Goal: Check status: Check status

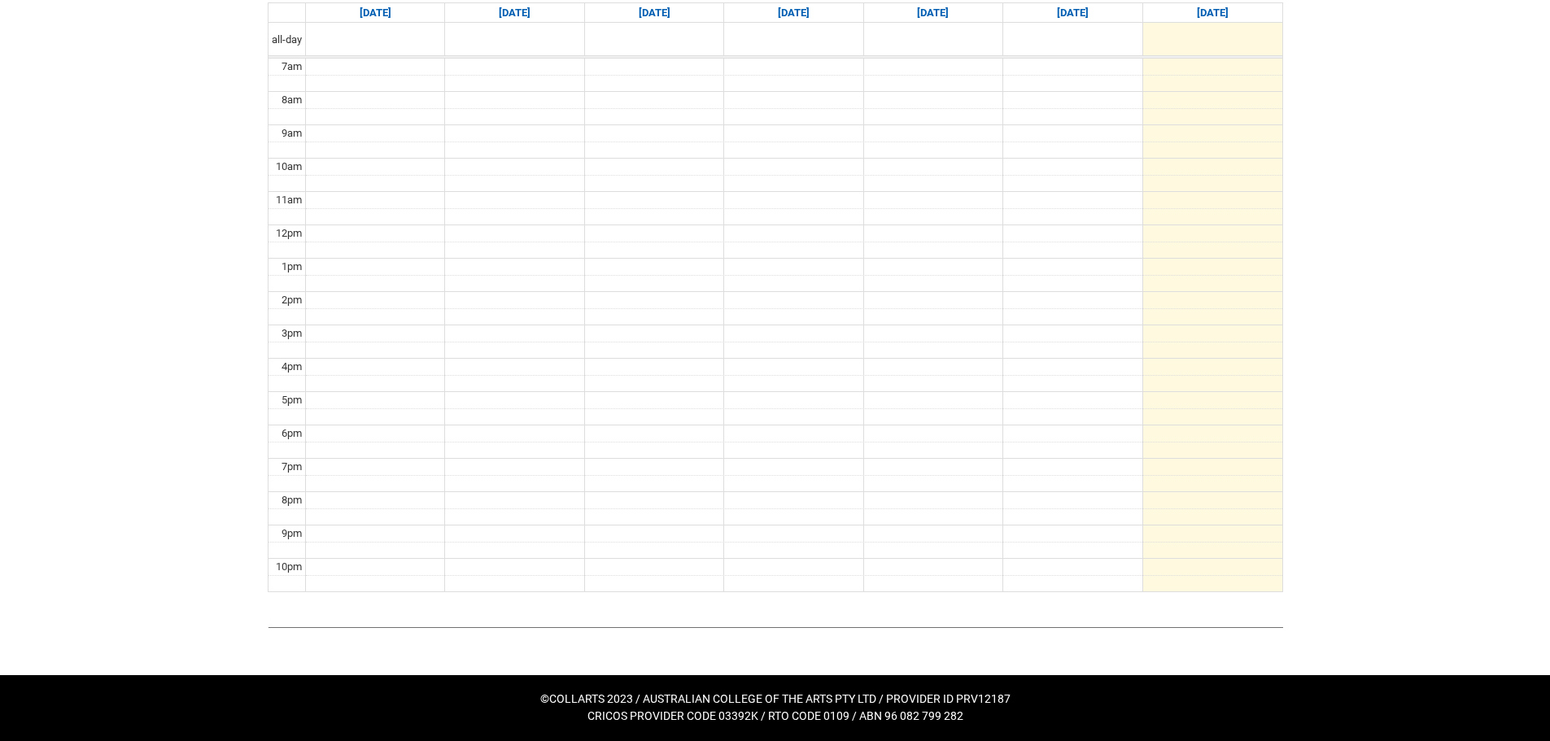
scroll to position [146, 0]
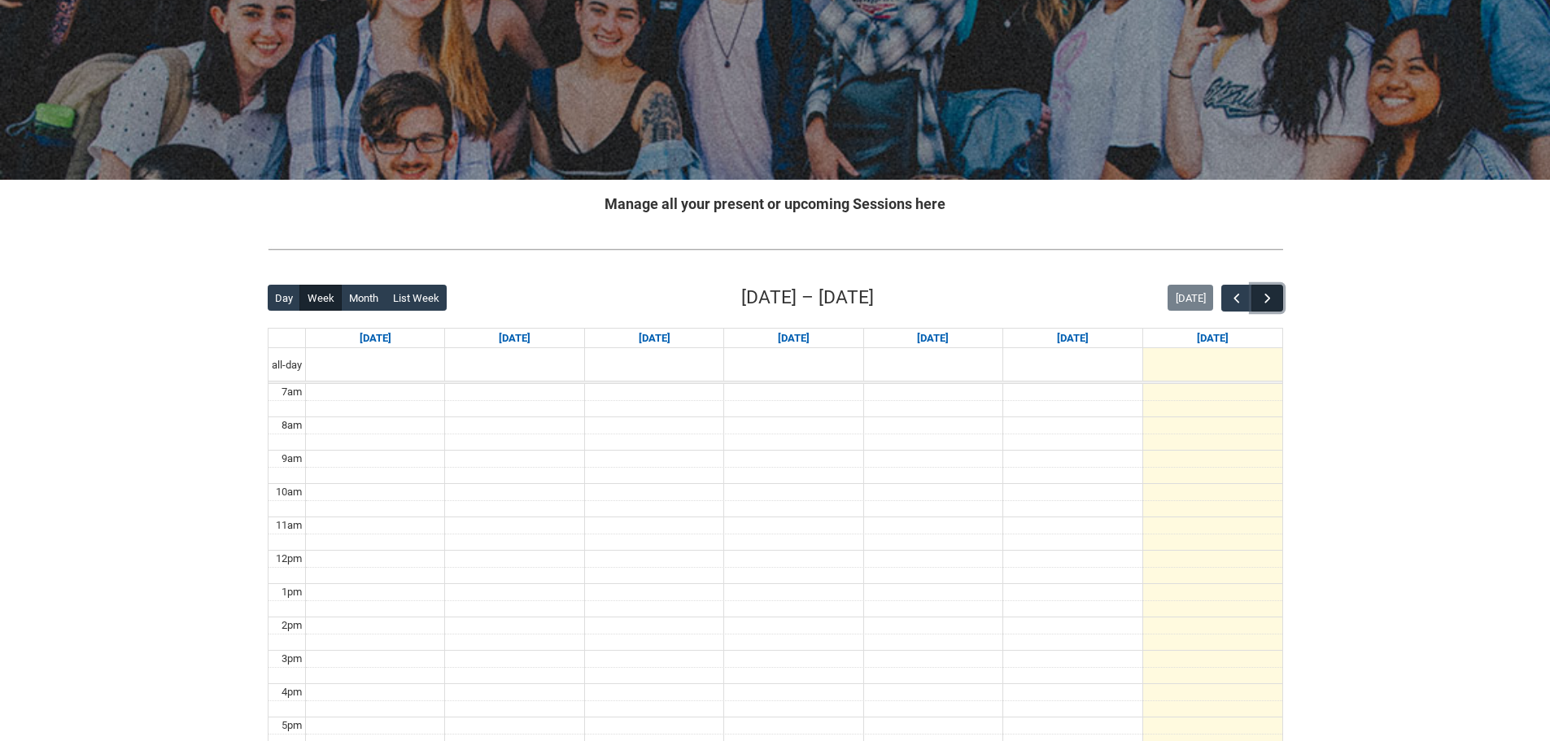
click at [1270, 294] on span "button" at bounding box center [1267, 298] width 16 height 16
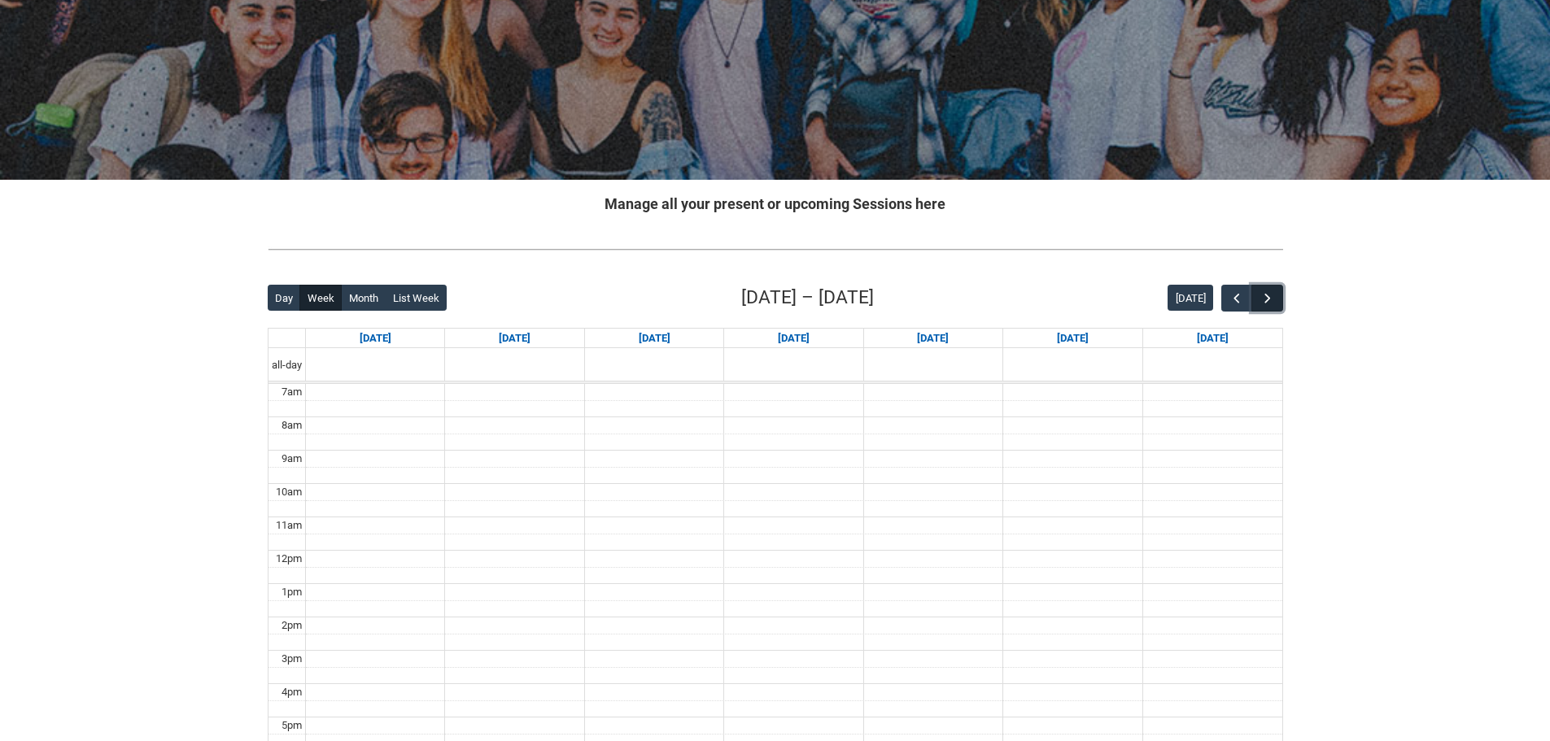
click at [1270, 294] on span "button" at bounding box center [1267, 298] width 16 height 16
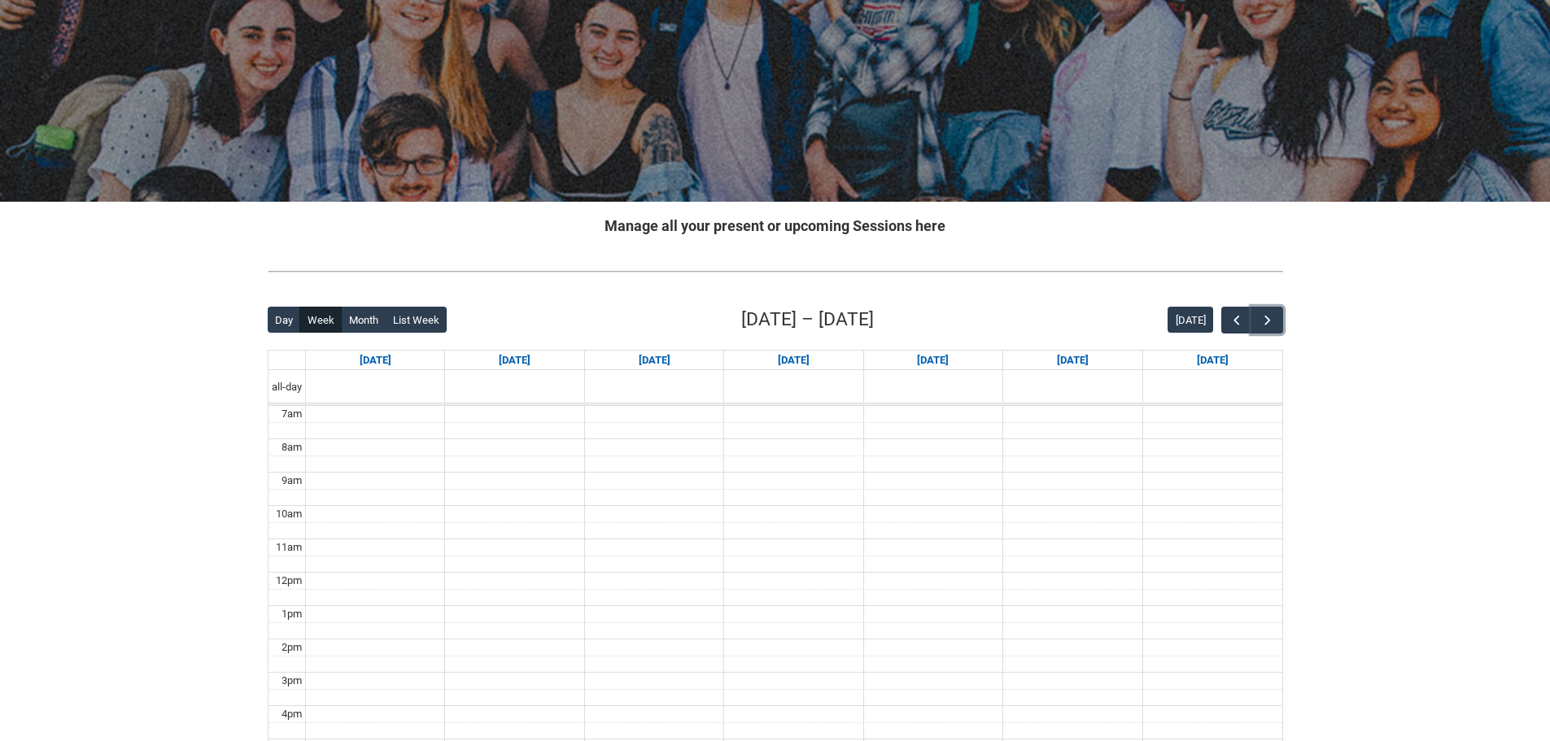
scroll to position [64, 0]
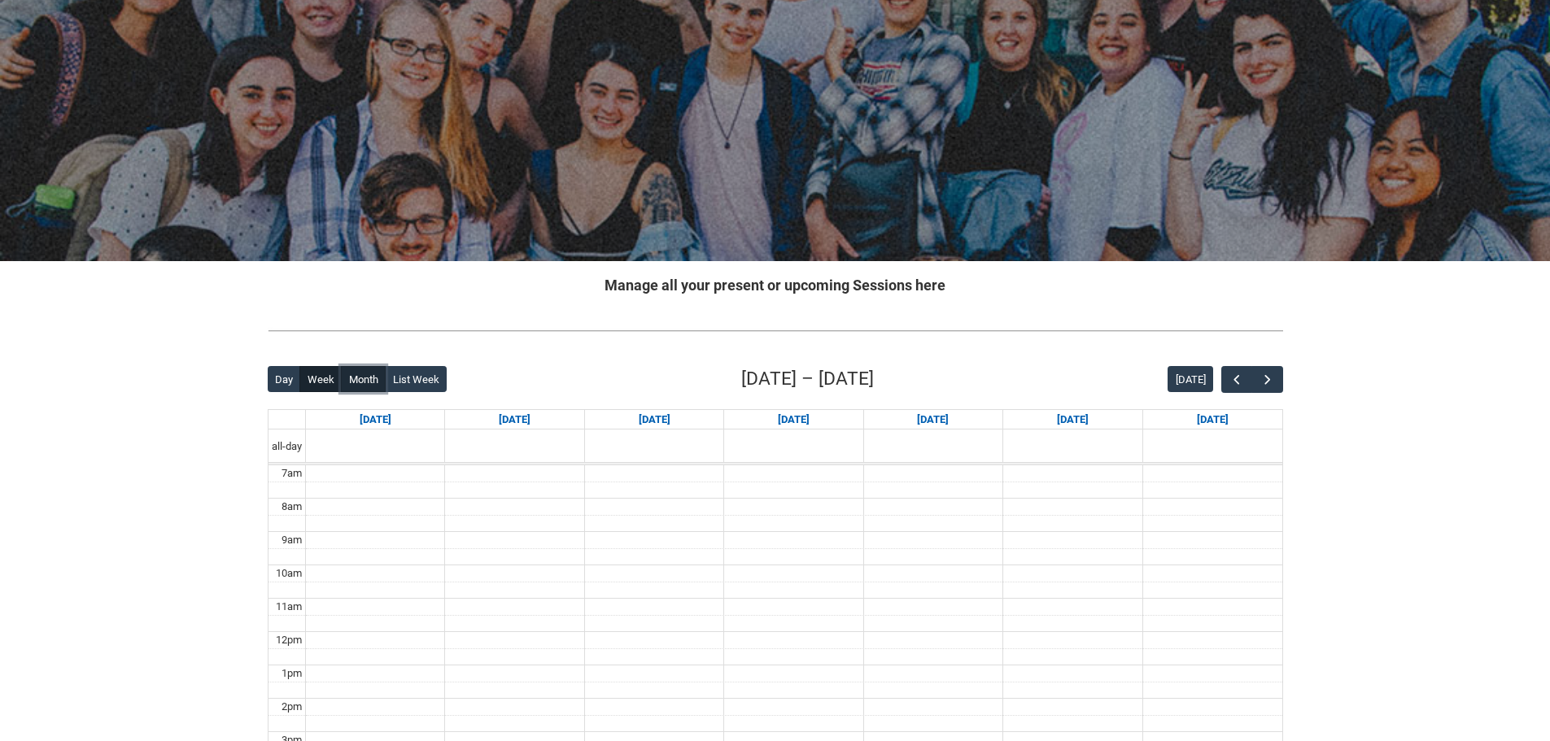
click at [360, 384] on button "Month" at bounding box center [363, 379] width 45 height 26
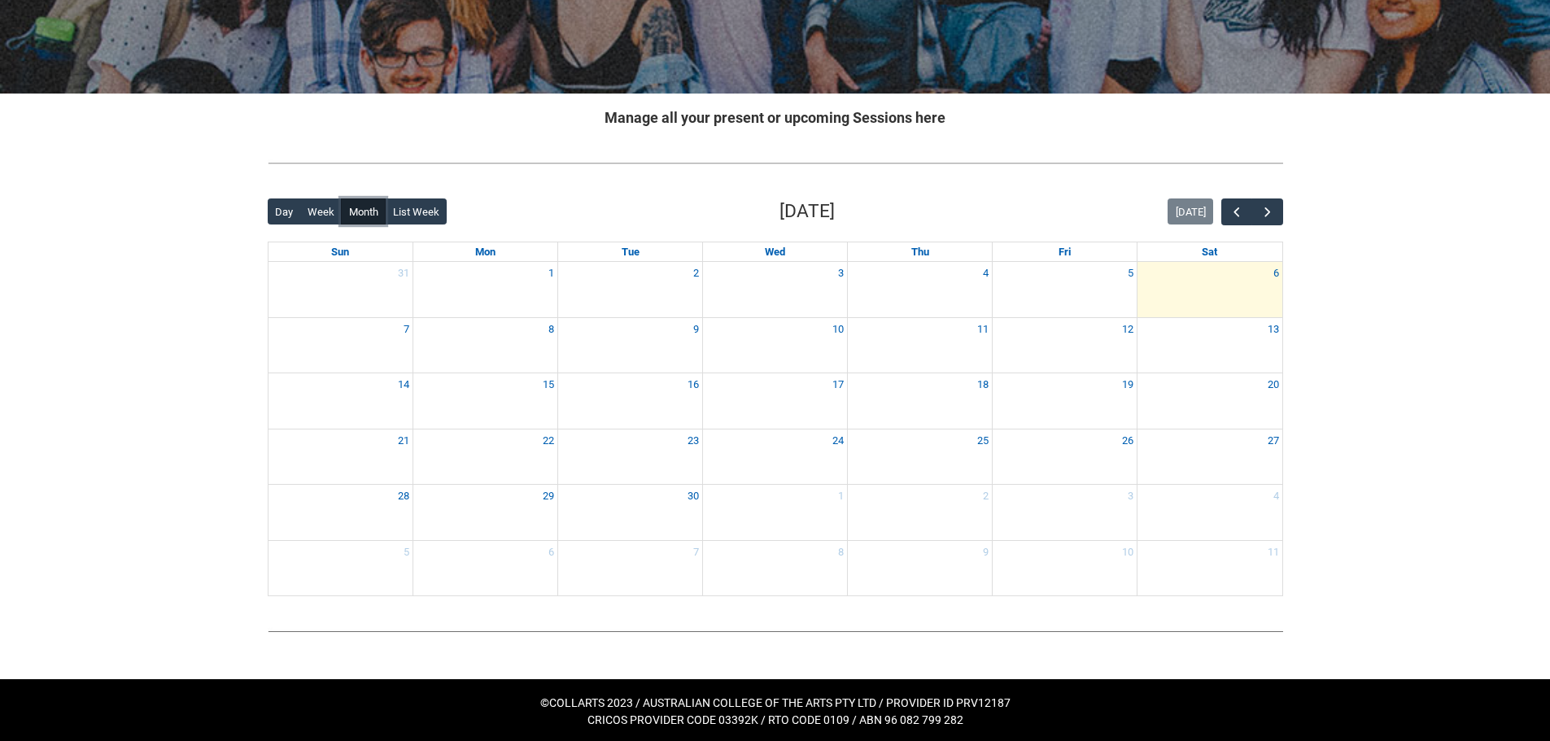
scroll to position [236, 0]
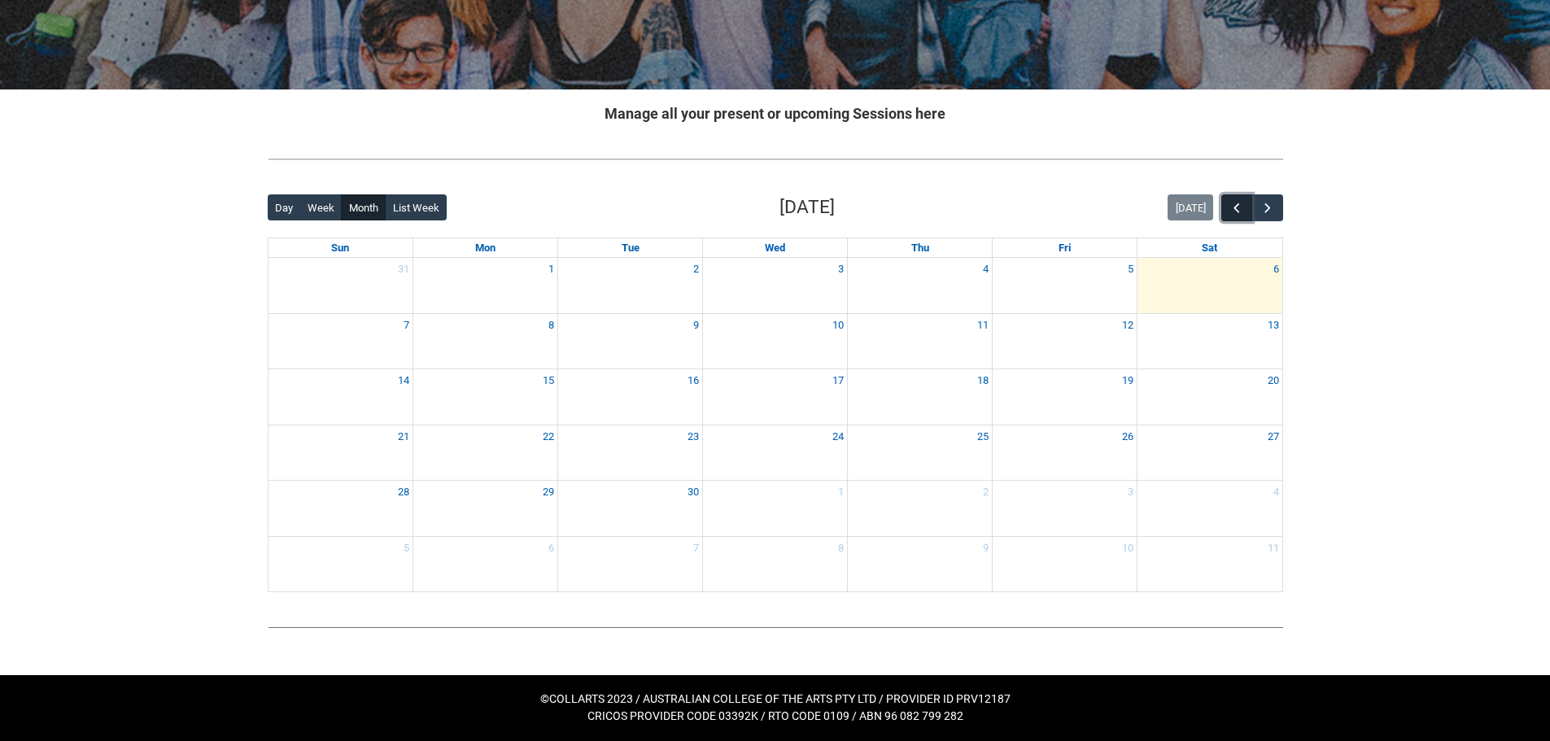
click at [1236, 204] on span "button" at bounding box center [1236, 208] width 16 height 16
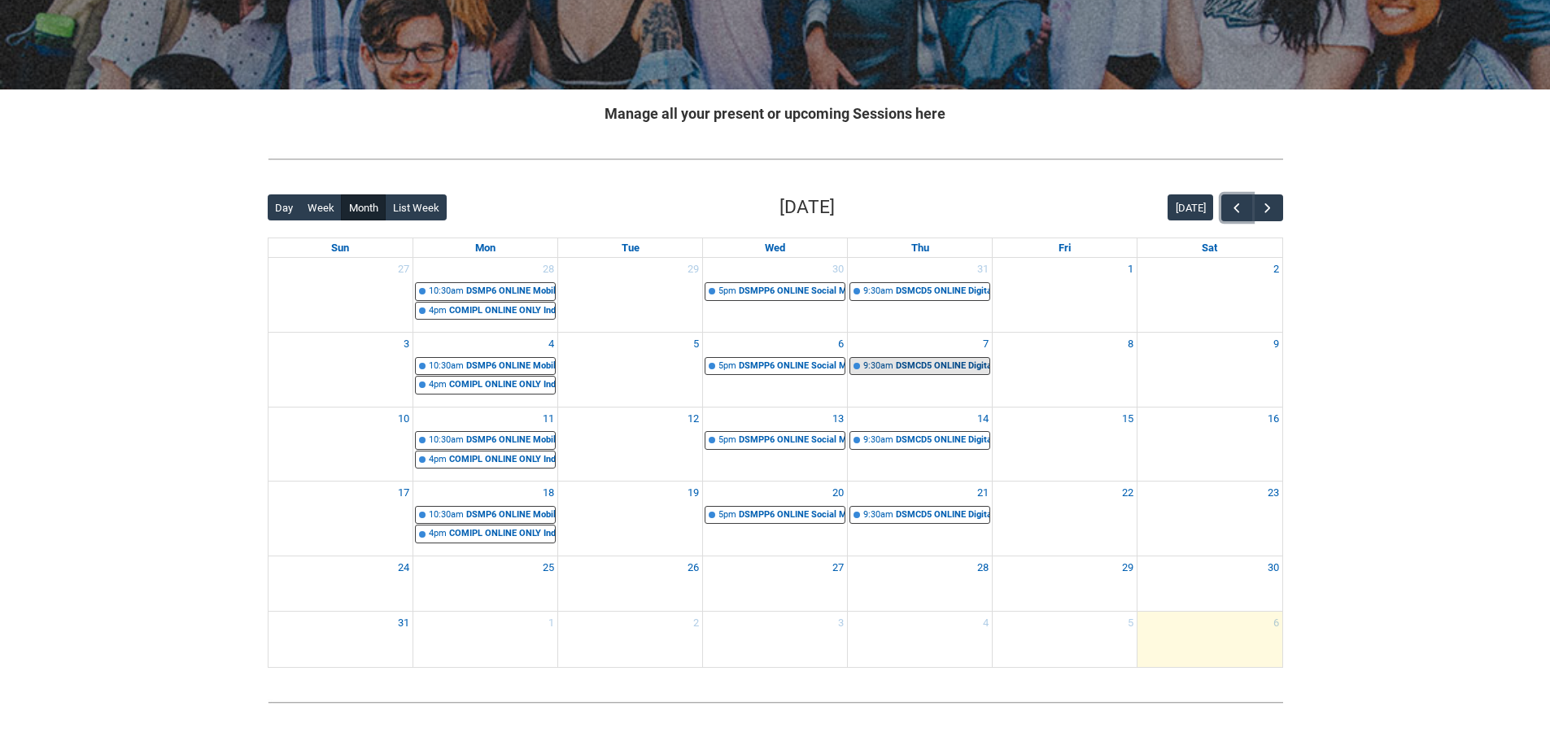
click at [940, 372] on div "DSMCD5 ONLINE Digital and Social Media Capstone Development | Online | Lisa Cam…" at bounding box center [943, 367] width 94 height 14
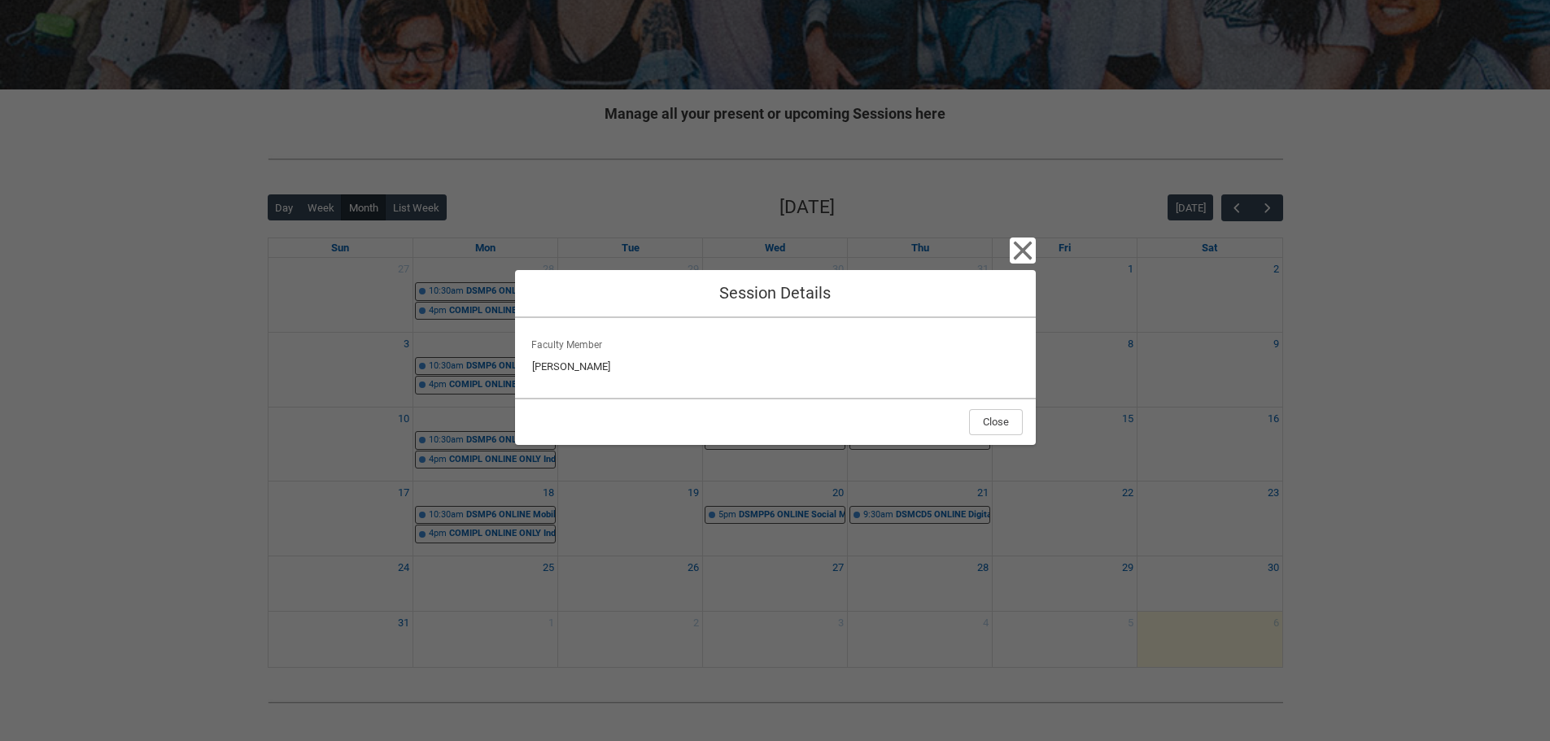
click at [1116, 386] on div "Close Session Details Faculty Member Lisa Campton Close" at bounding box center [775, 370] width 1550 height 741
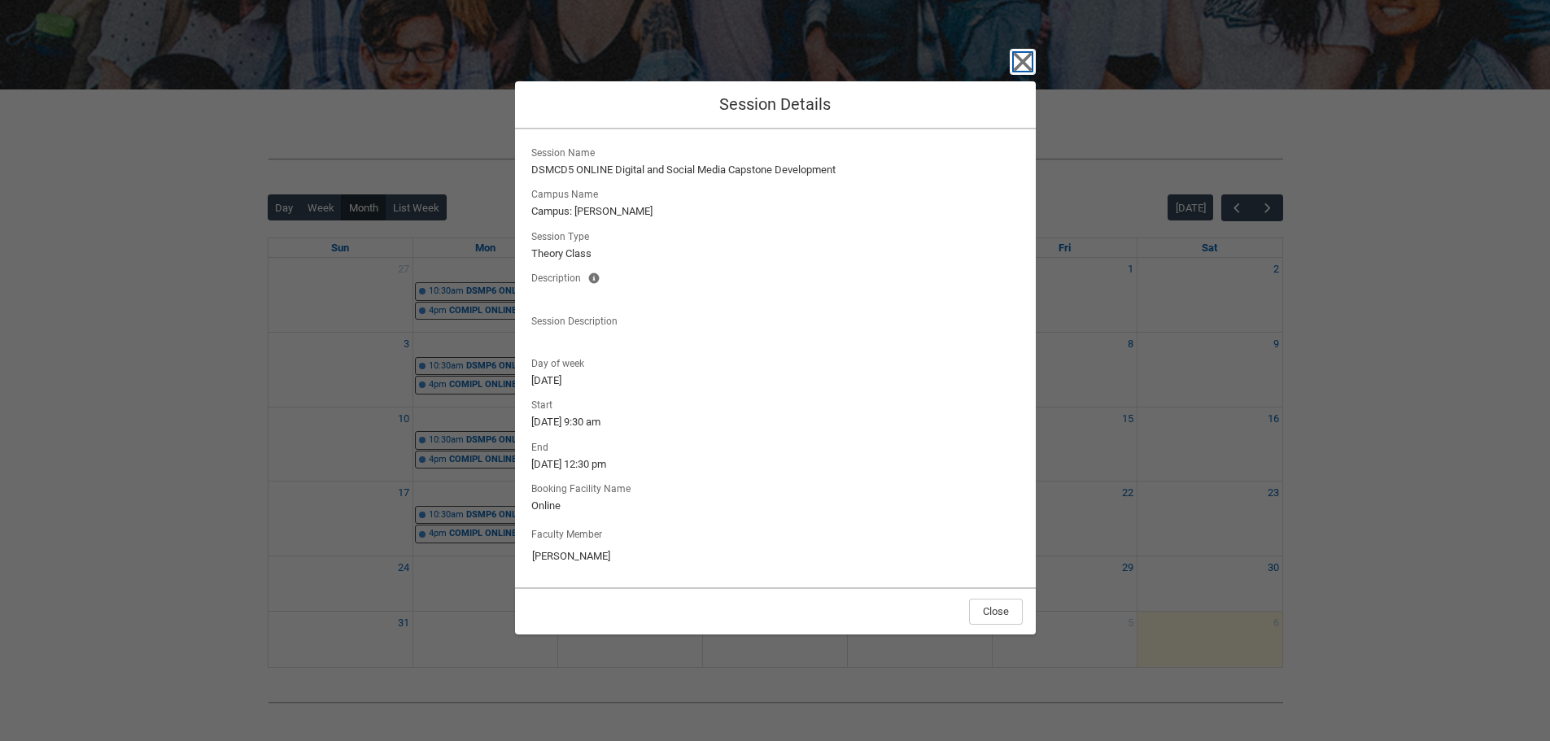
click at [1027, 57] on icon "button" at bounding box center [1022, 61] width 19 height 19
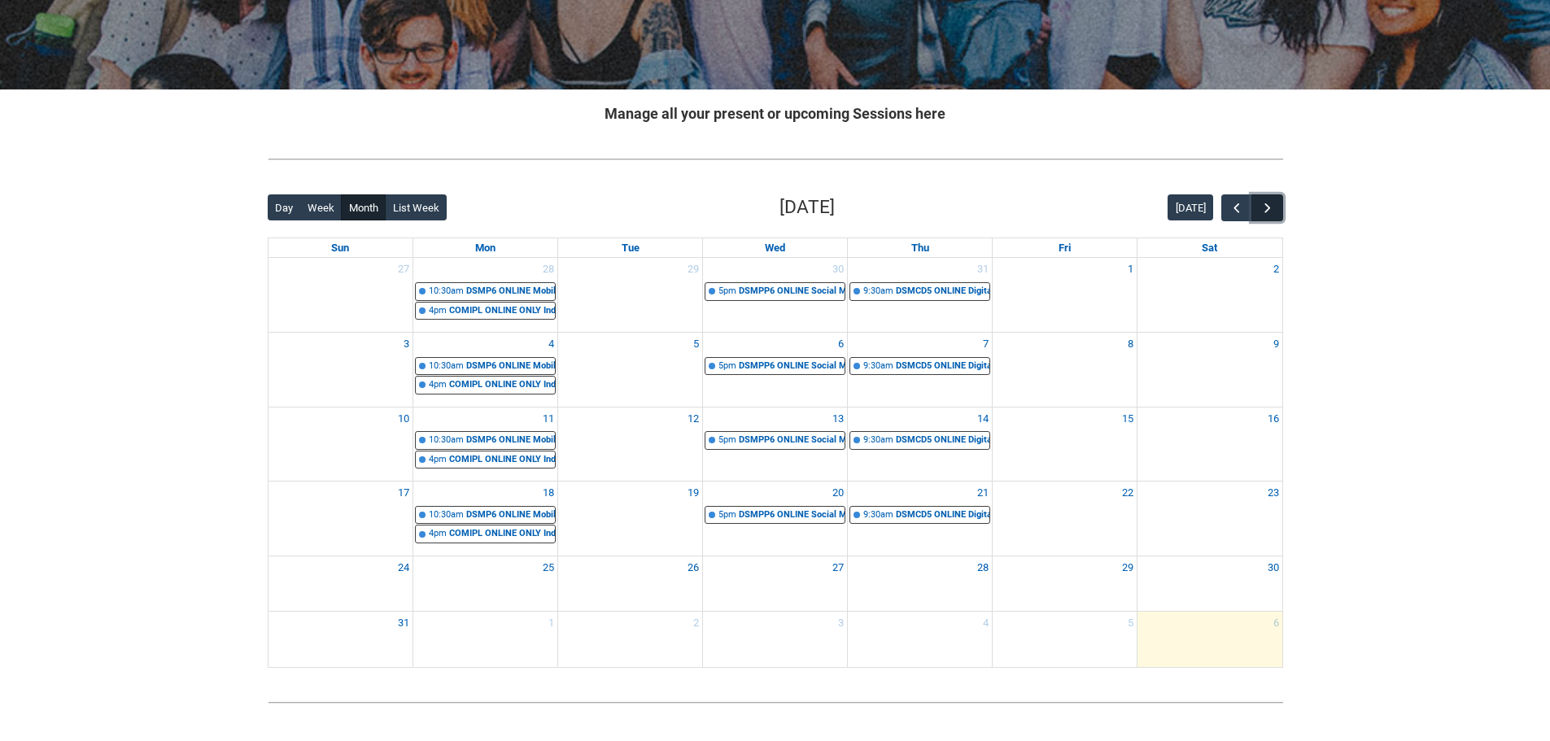
click at [1275, 213] on button "button" at bounding box center [1266, 207] width 31 height 27
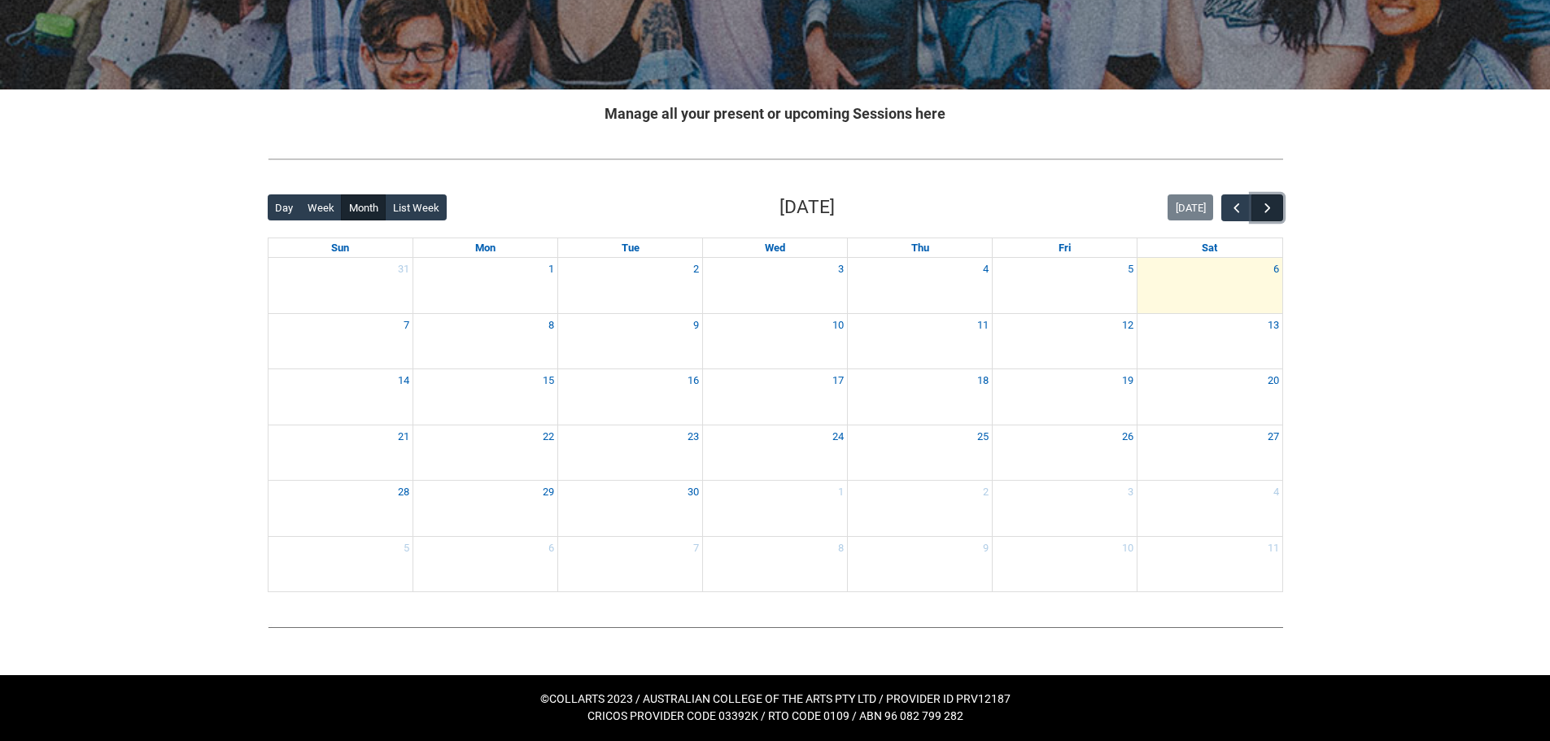
click at [1275, 213] on button "button" at bounding box center [1266, 207] width 31 height 27
click at [1242, 214] on span "button" at bounding box center [1236, 208] width 16 height 16
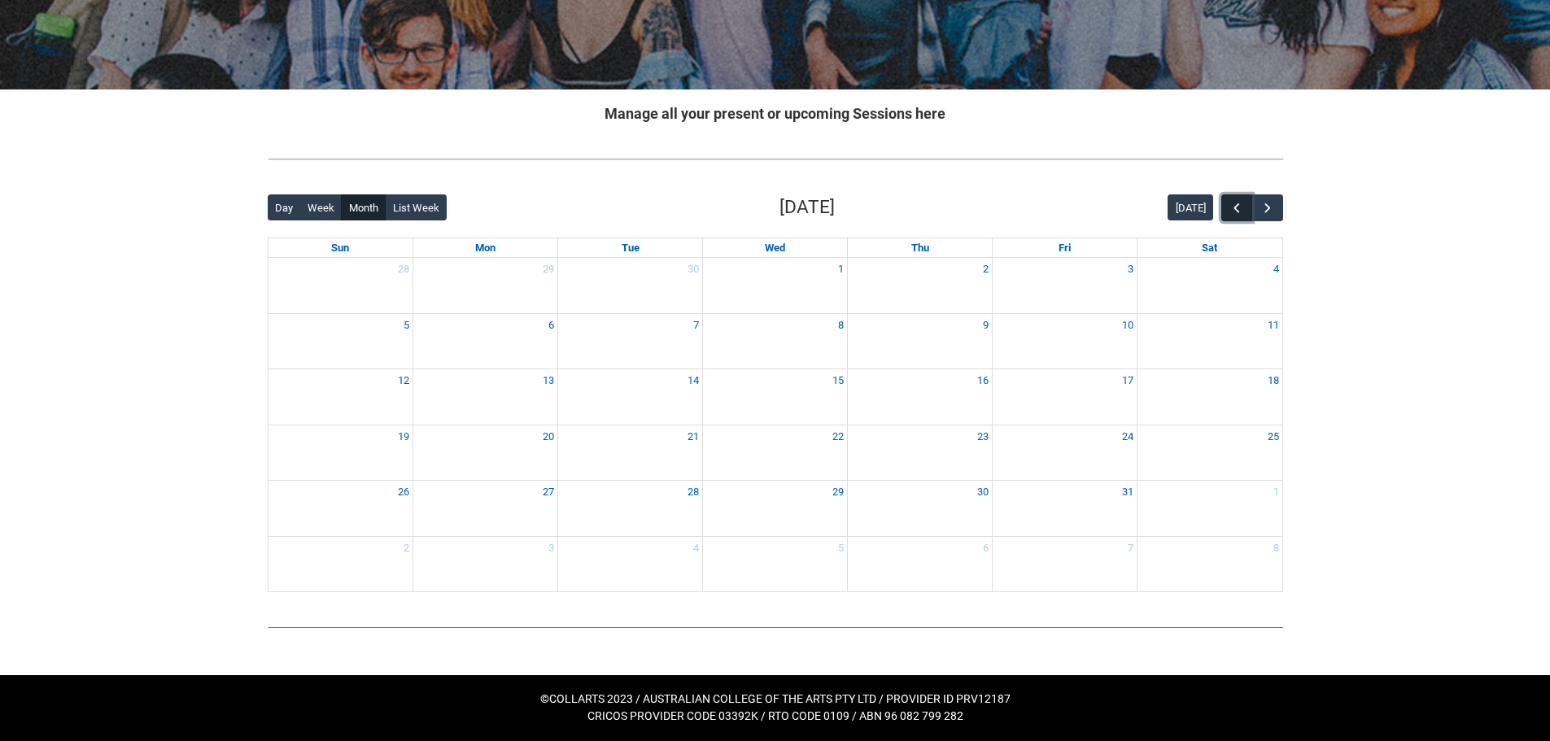
click at [1242, 214] on span "button" at bounding box center [1236, 208] width 16 height 16
click at [1266, 219] on button "button" at bounding box center [1266, 207] width 31 height 27
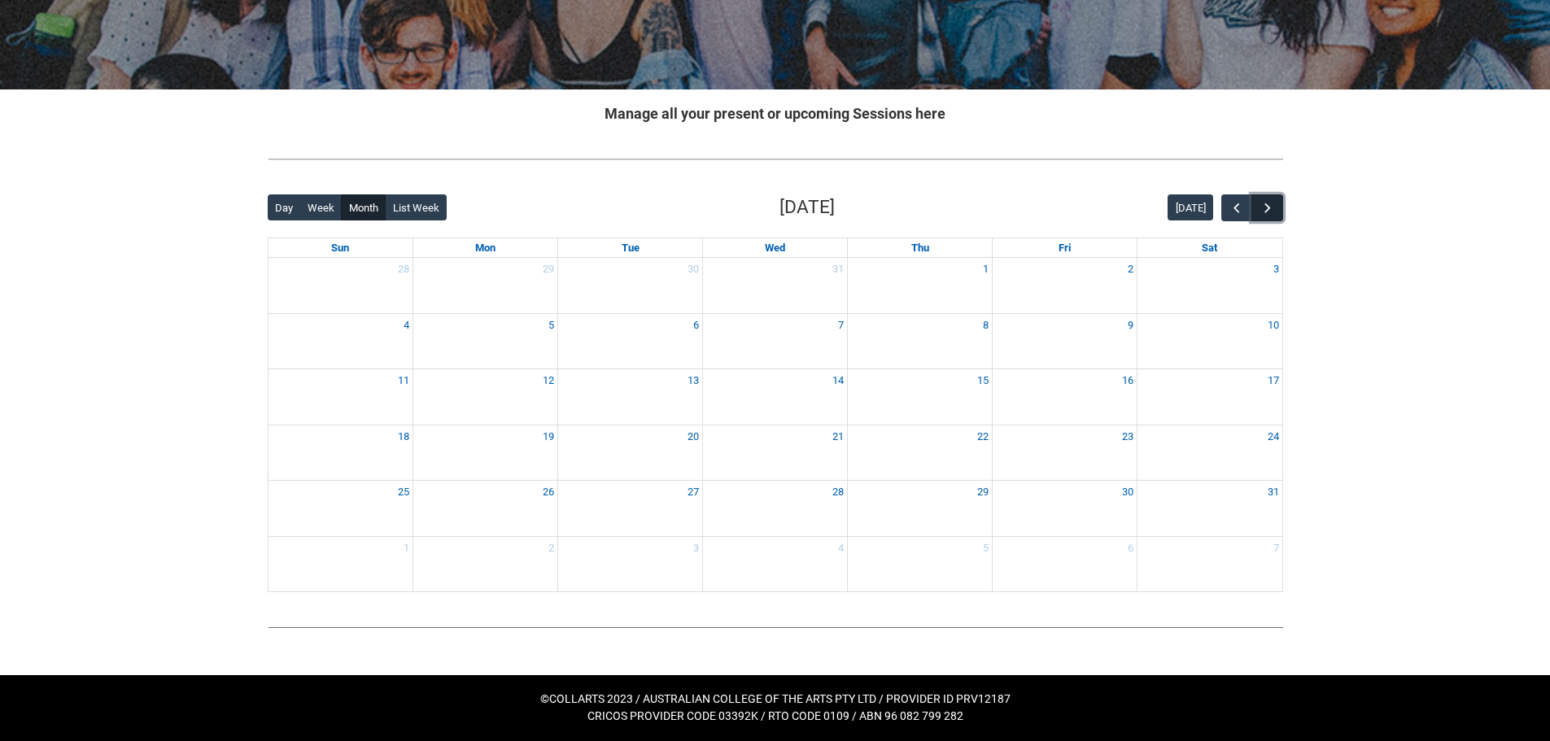
click at [1266, 219] on button "button" at bounding box center [1266, 207] width 31 height 27
click at [1239, 211] on span "button" at bounding box center [1236, 208] width 16 height 16
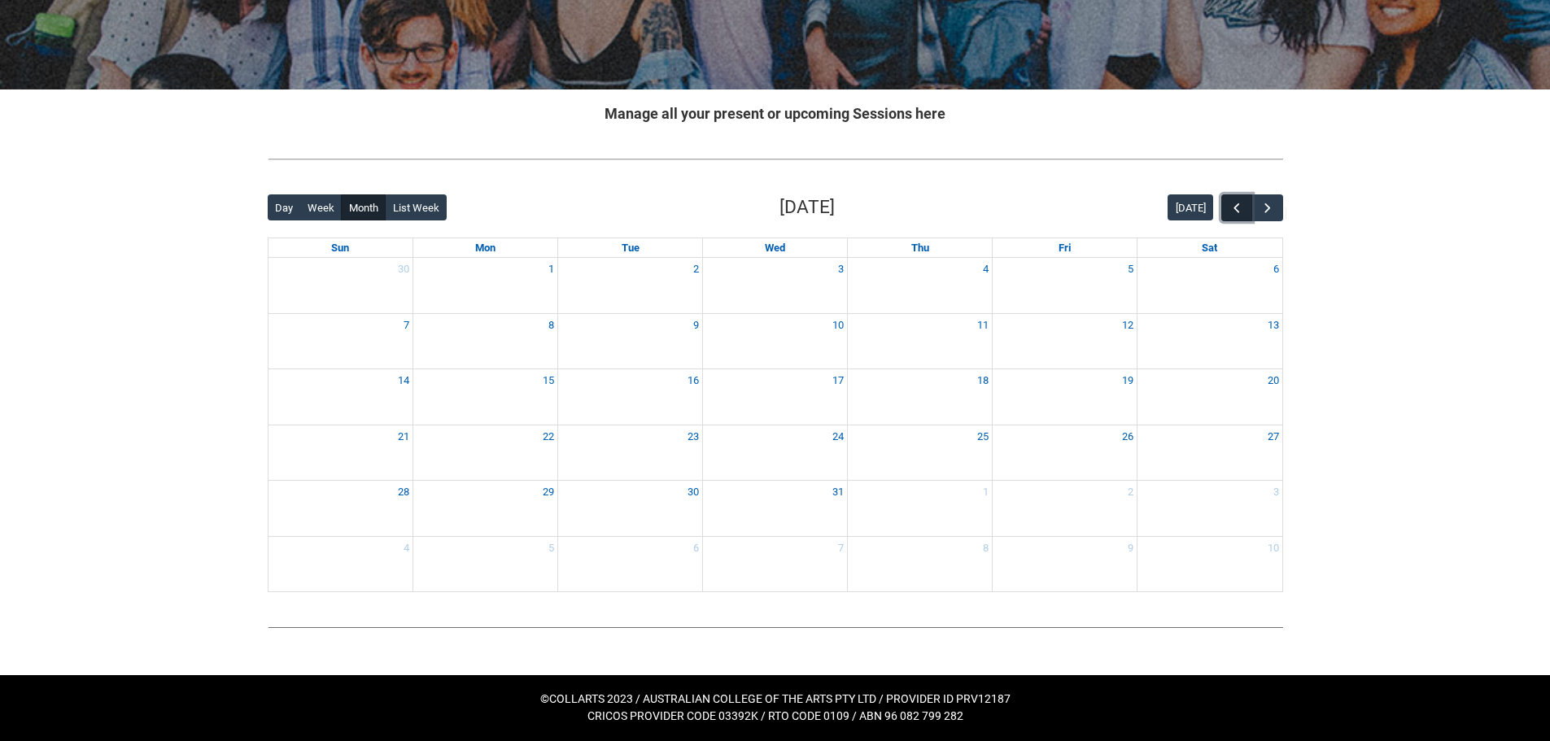
click at [1239, 211] on span "button" at bounding box center [1236, 208] width 16 height 16
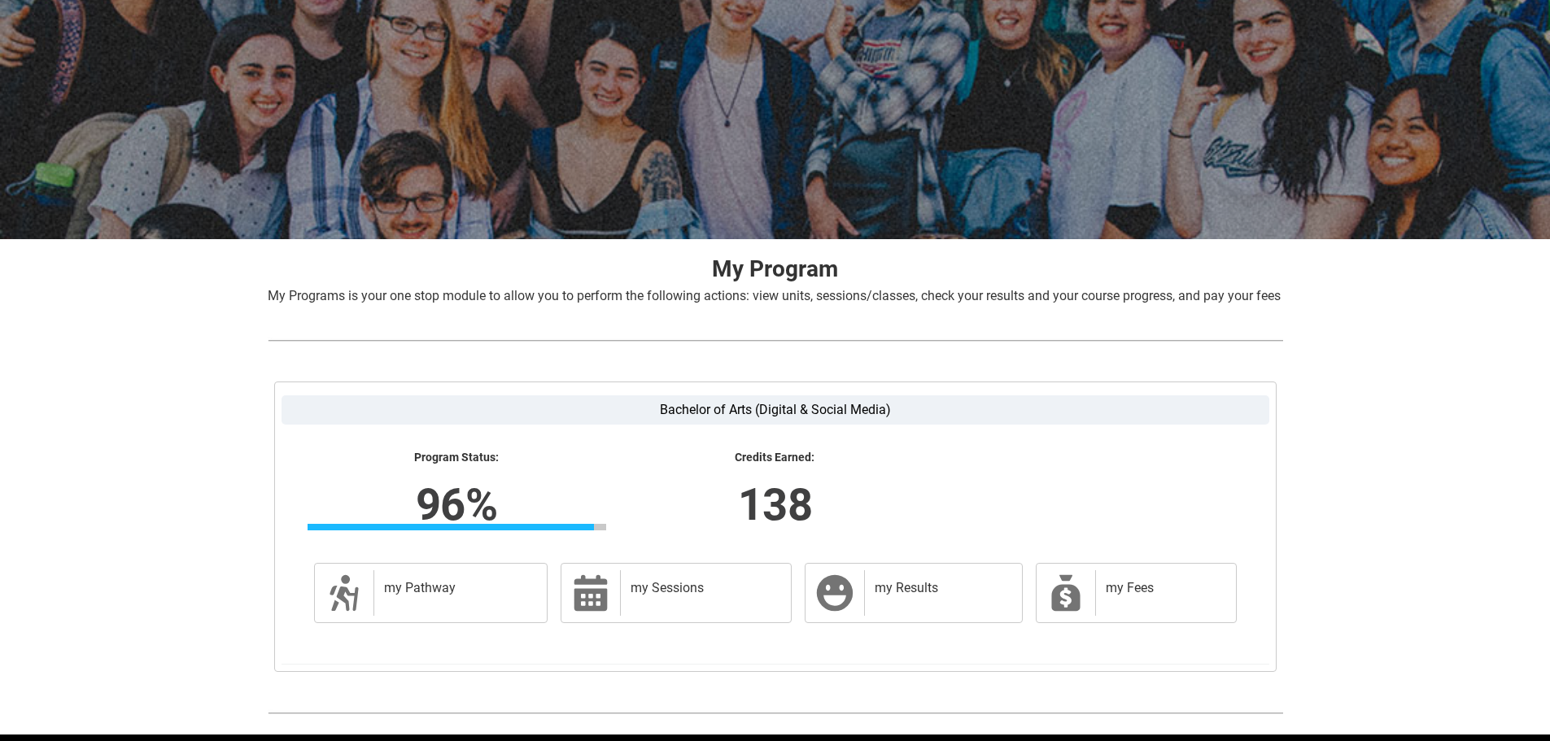
scroll to position [165, 0]
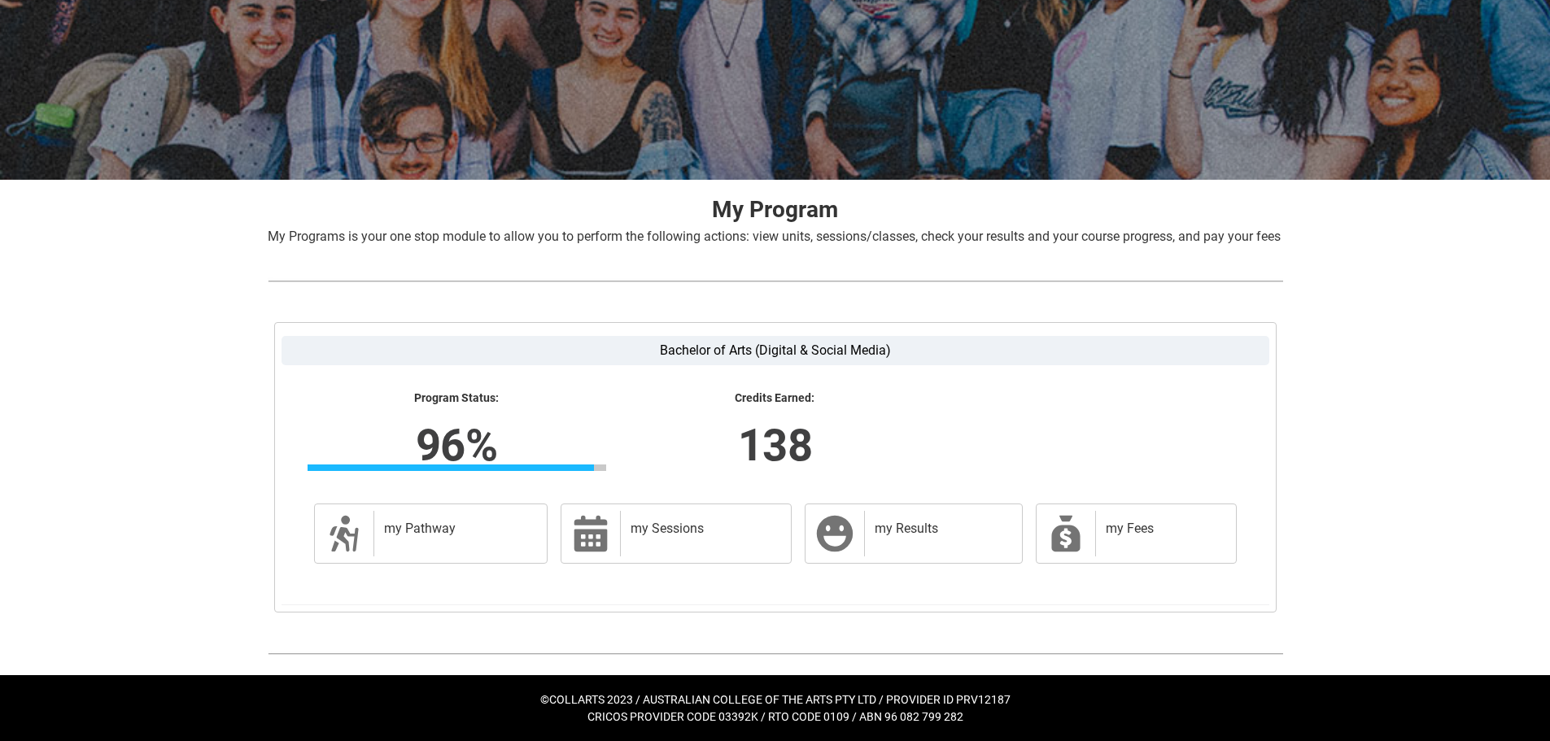
click at [1306, 437] on div "Skip to Main Content Collarts Education Community Home New Enrolment Applicatio…" at bounding box center [775, 297] width 1550 height 887
click at [972, 523] on h2 "my Results" at bounding box center [939, 529] width 130 height 16
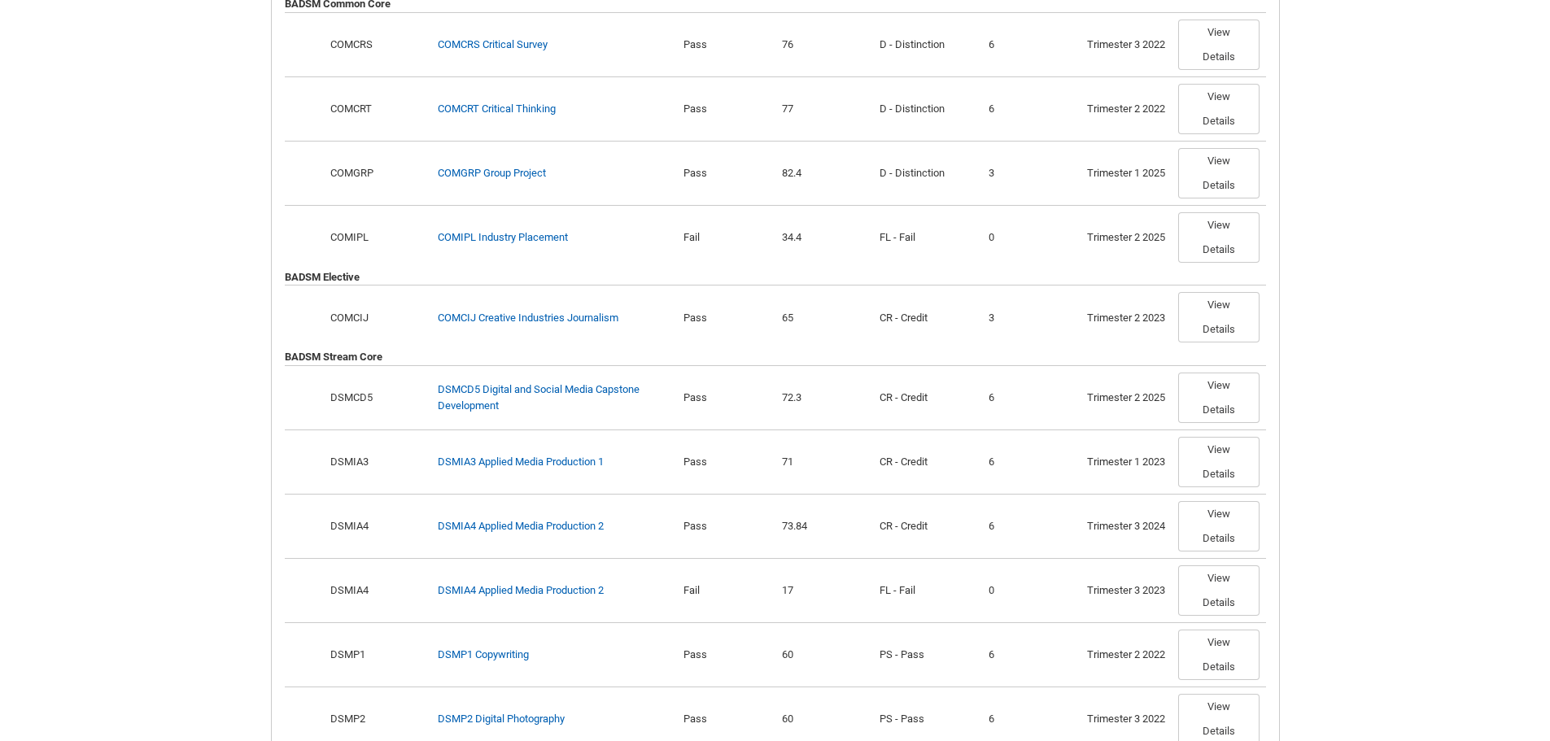
scroll to position [569, 0]
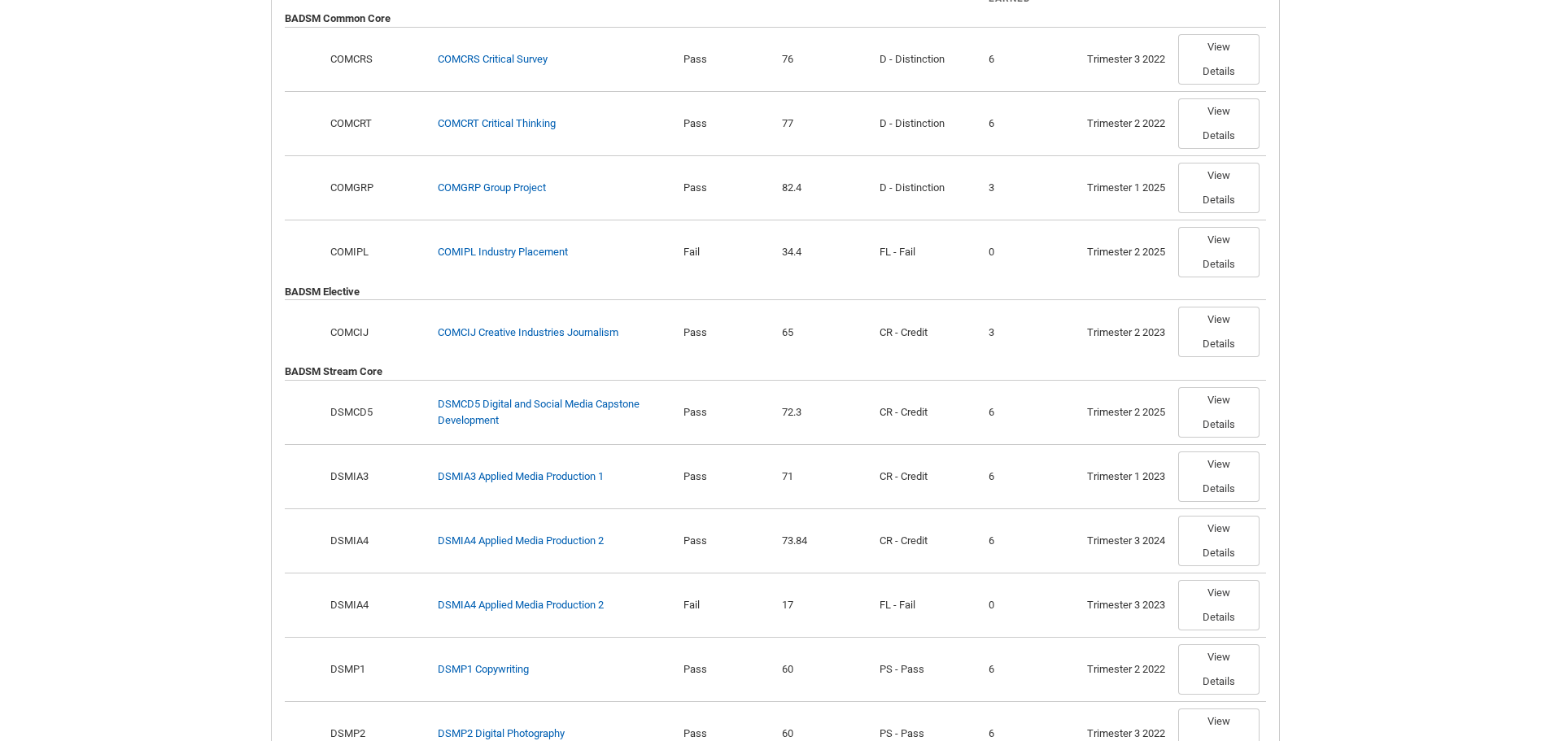
drag, startPoint x: 1329, startPoint y: 58, endPoint x: 1312, endPoint y: 177, distance: 120.8
drag, startPoint x: 1312, startPoint y: 177, endPoint x: 1360, endPoint y: 233, distance: 73.2
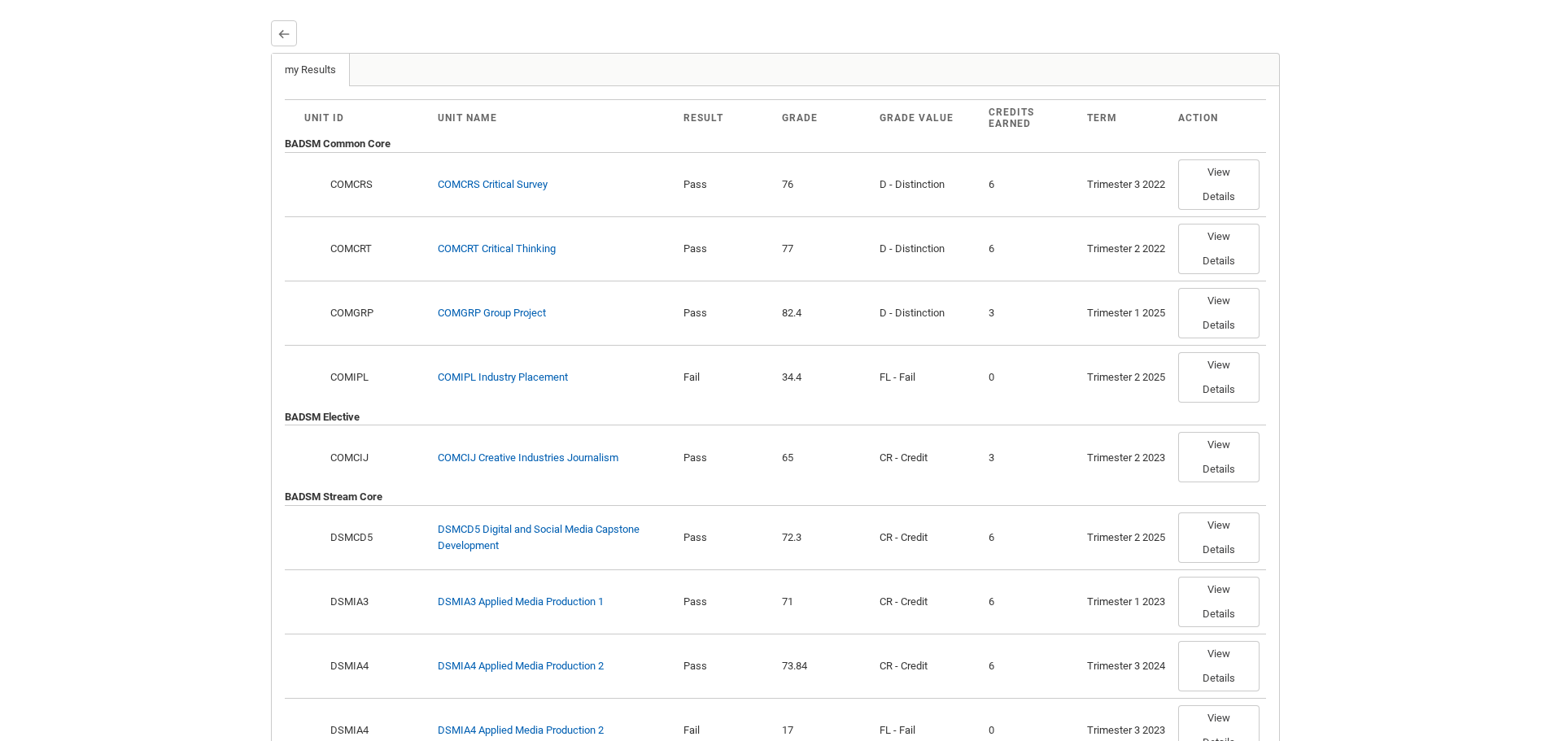
scroll to position [325, 0]
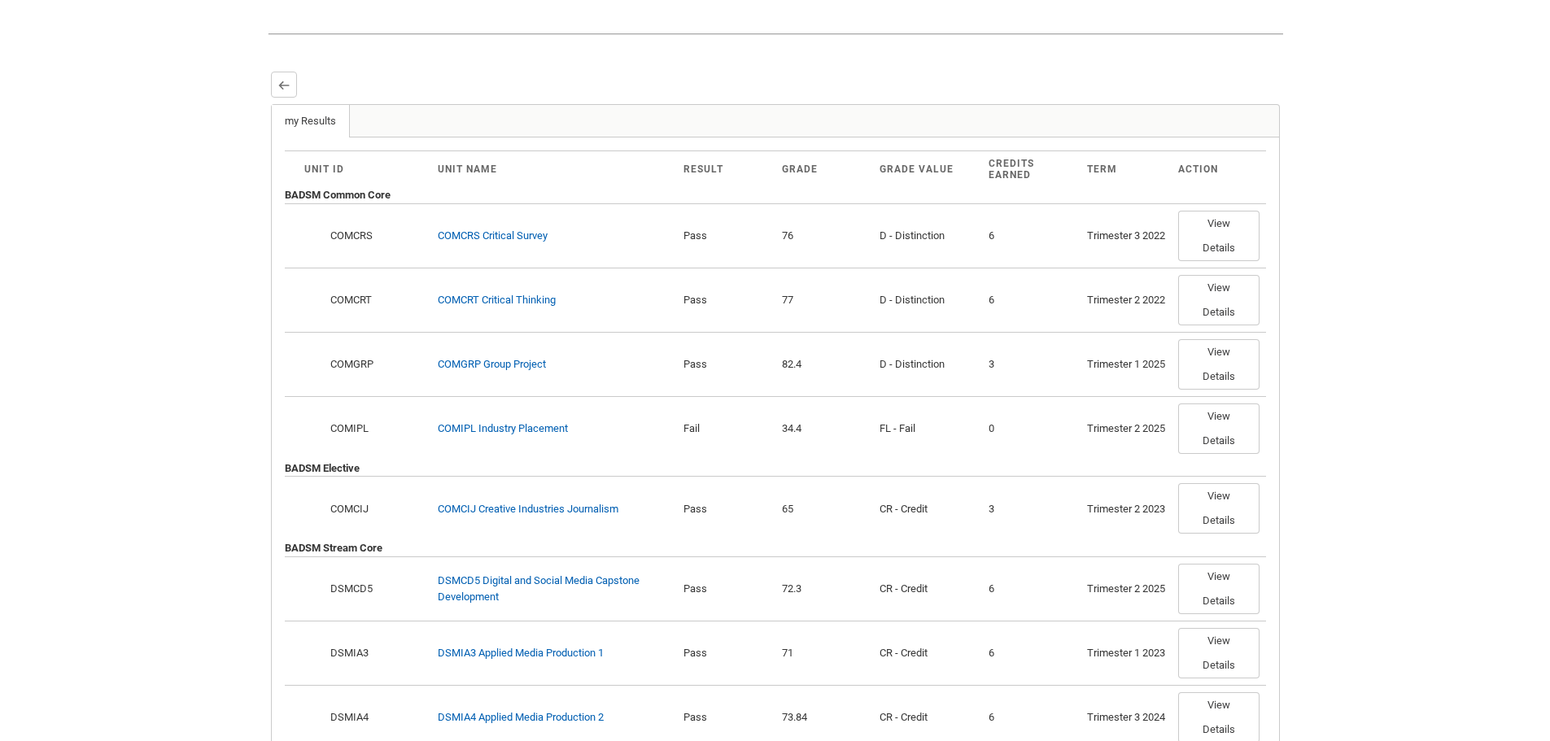
scroll to position [407, 0]
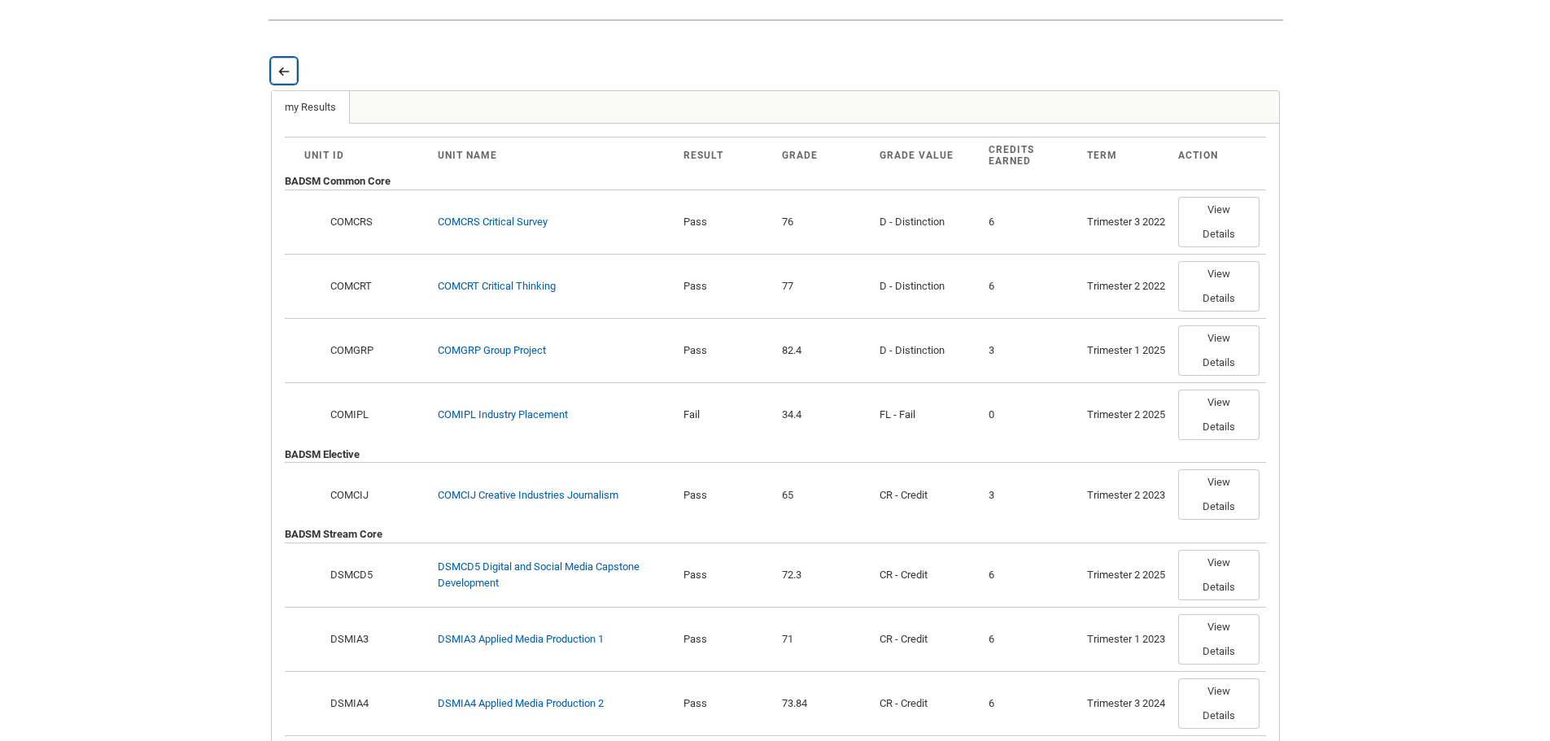
click at [273, 84] on button "Back" at bounding box center [284, 71] width 26 height 26
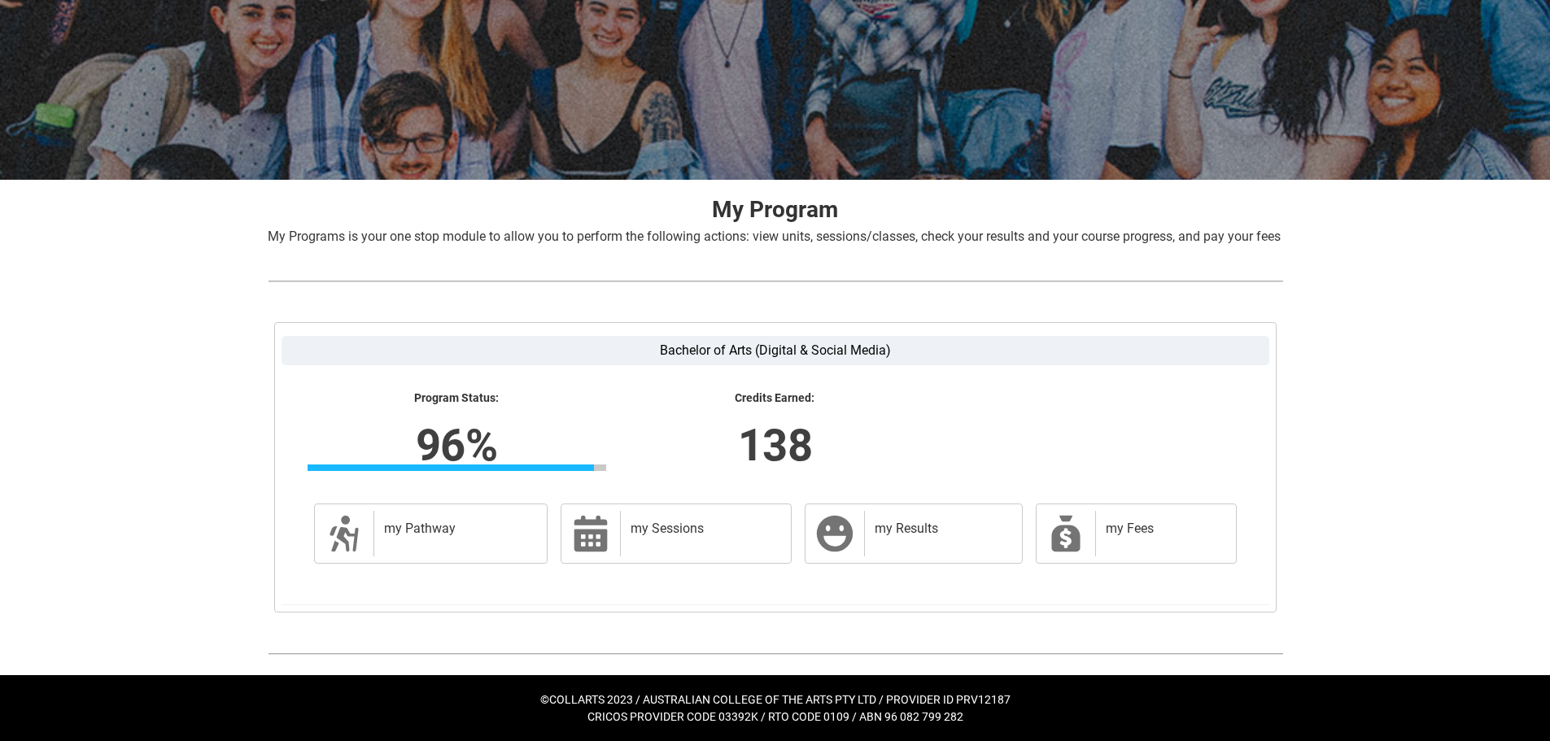
scroll to position [165, 0]
click at [620, 540] on div "my Sessions" at bounding box center [702, 534] width 164 height 46
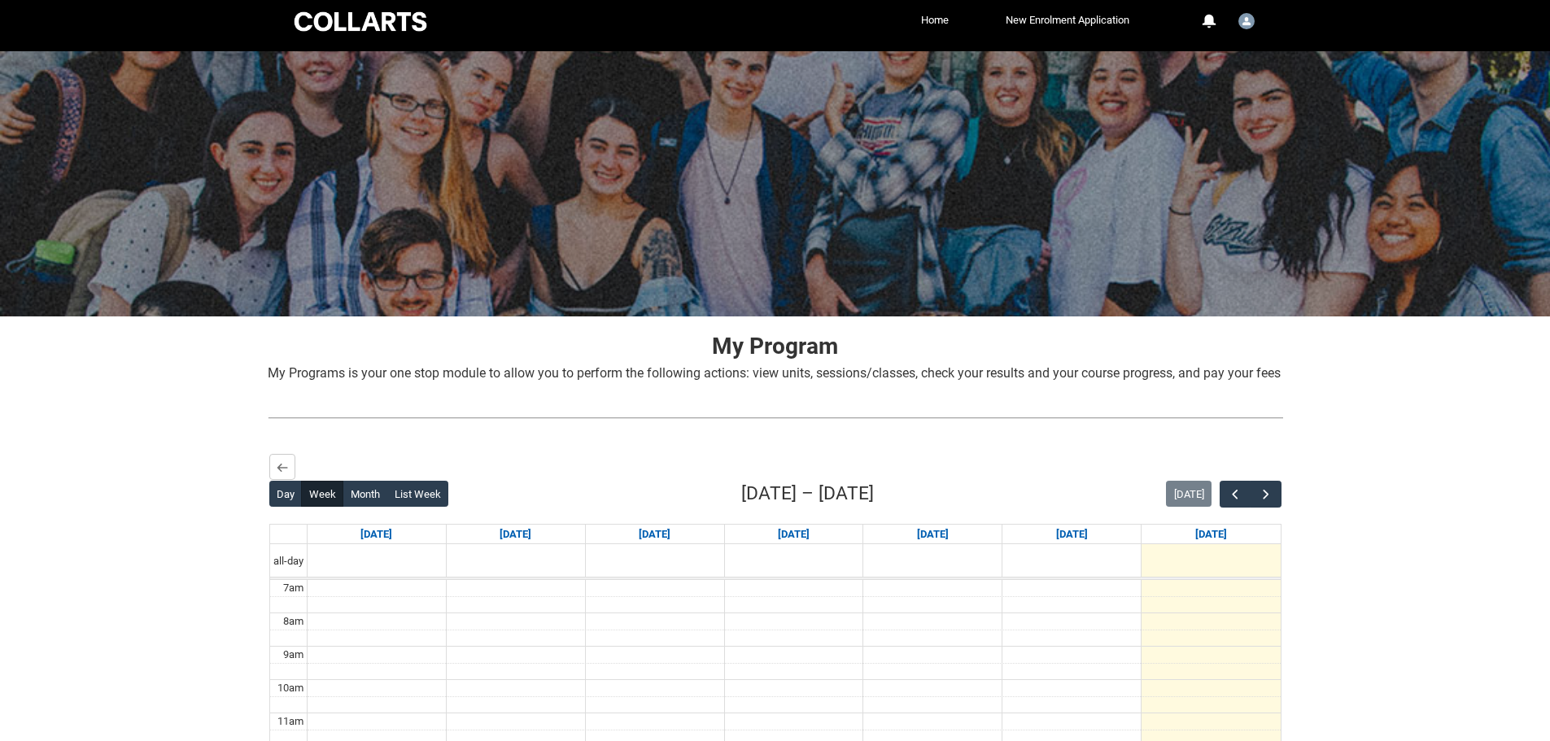
scroll to position [0, 0]
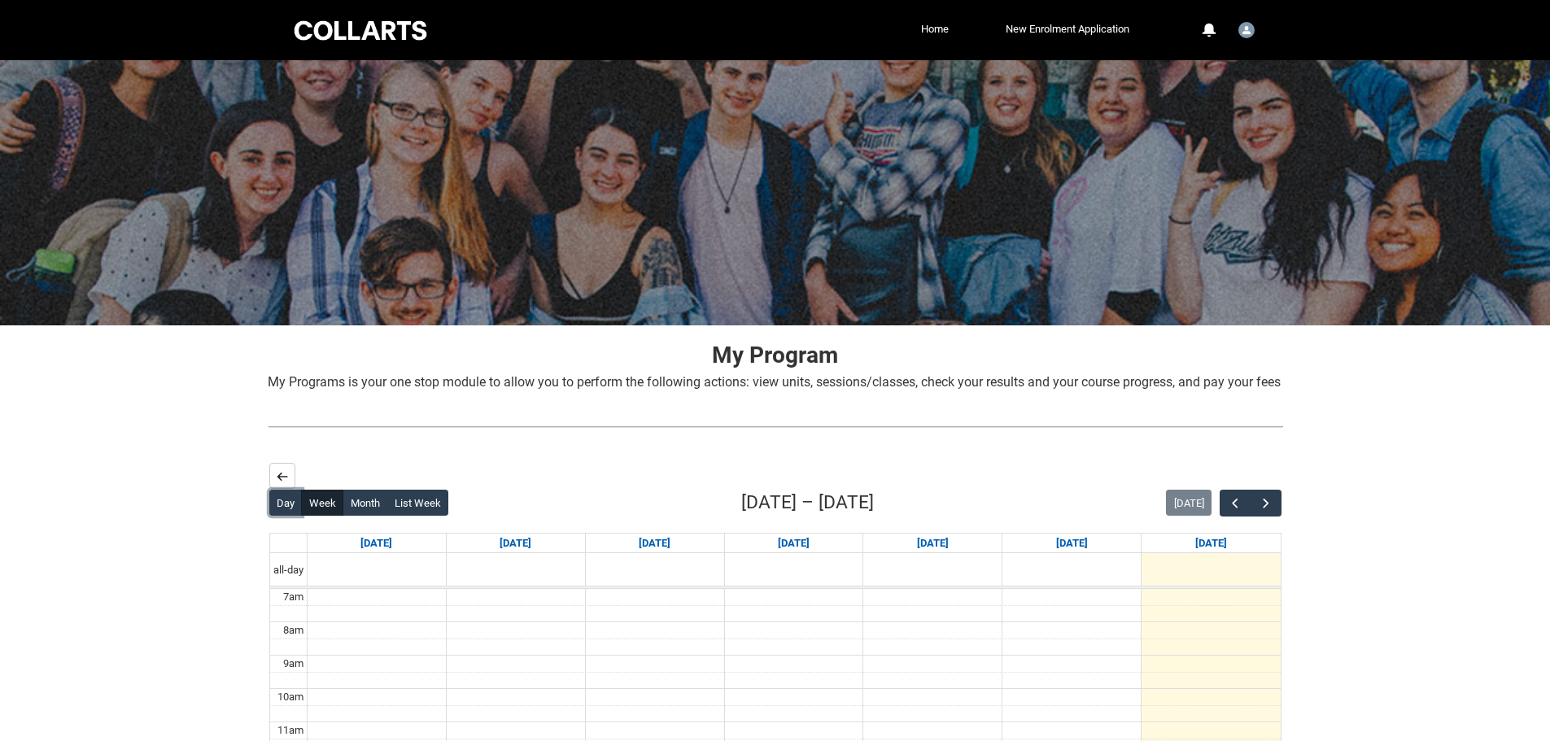
drag, startPoint x: 295, startPoint y: 511, endPoint x: 272, endPoint y: 492, distance: 29.5
click at [294, 509] on button "Day" at bounding box center [285, 503] width 33 height 26
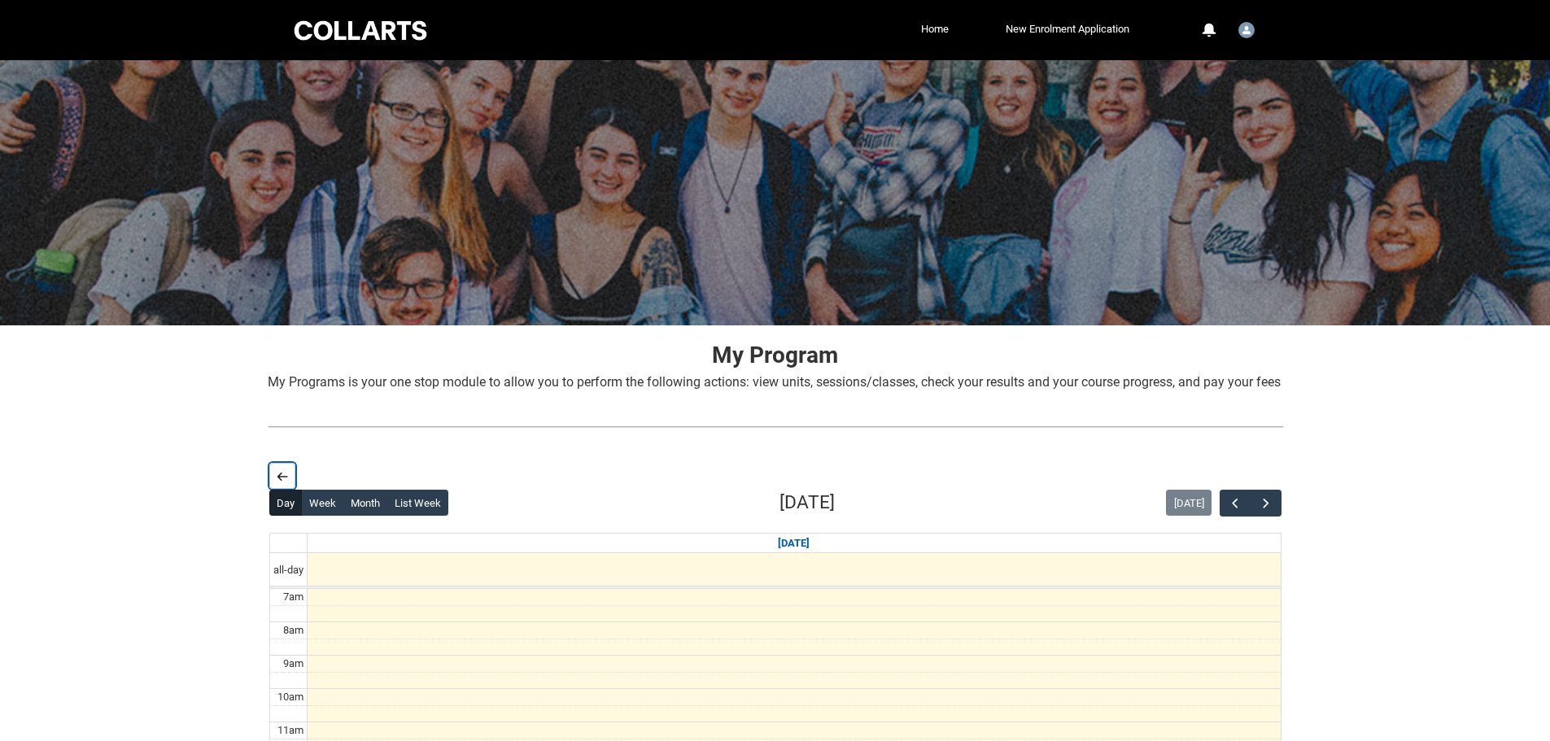
click at [277, 482] on lightning-primitive-icon "button" at bounding box center [282, 476] width 11 height 12
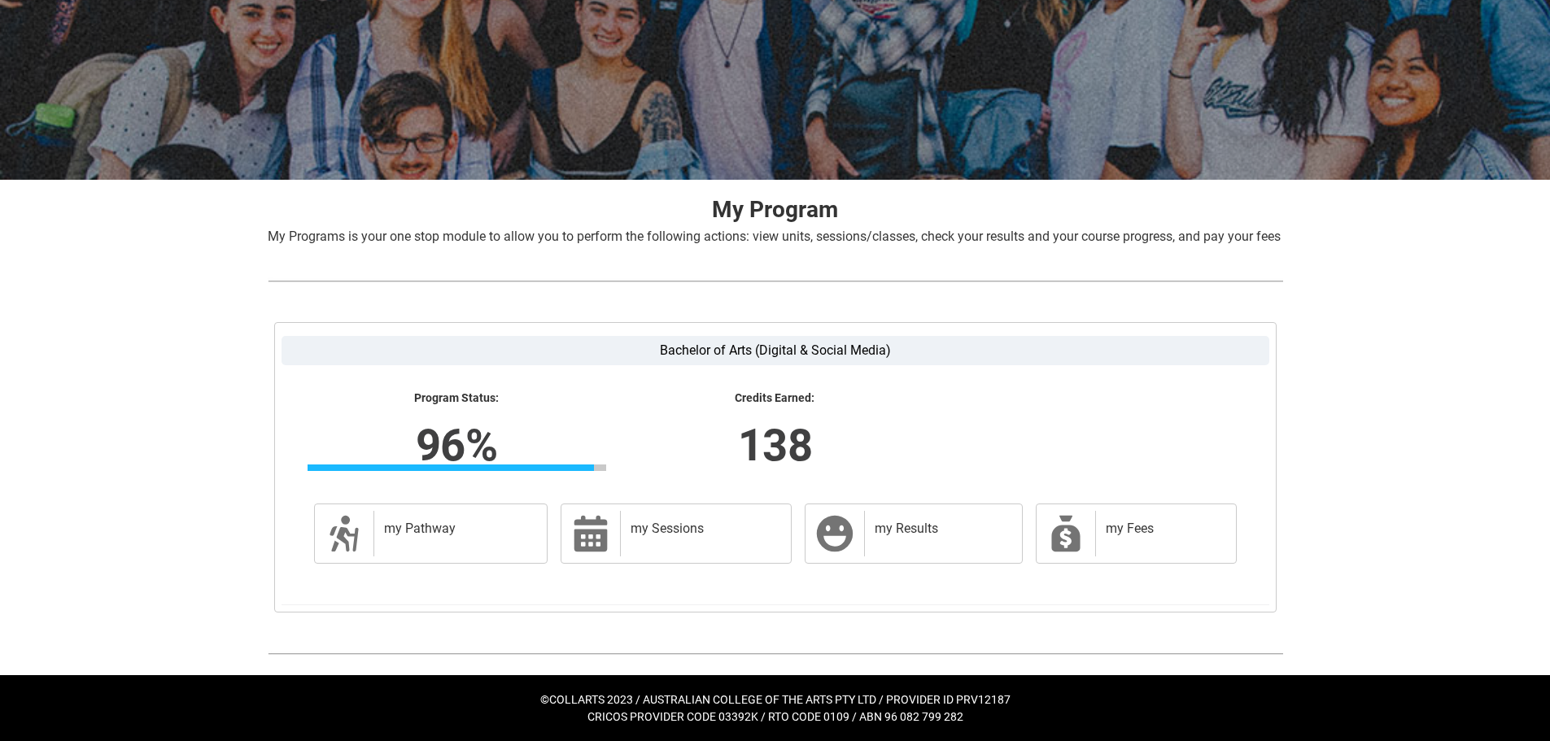
scroll to position [165, 0]
drag, startPoint x: 457, startPoint y: 532, endPoint x: 421, endPoint y: 464, distance: 76.4
click at [458, 531] on h2 "my Pathway" at bounding box center [457, 529] width 147 height 16
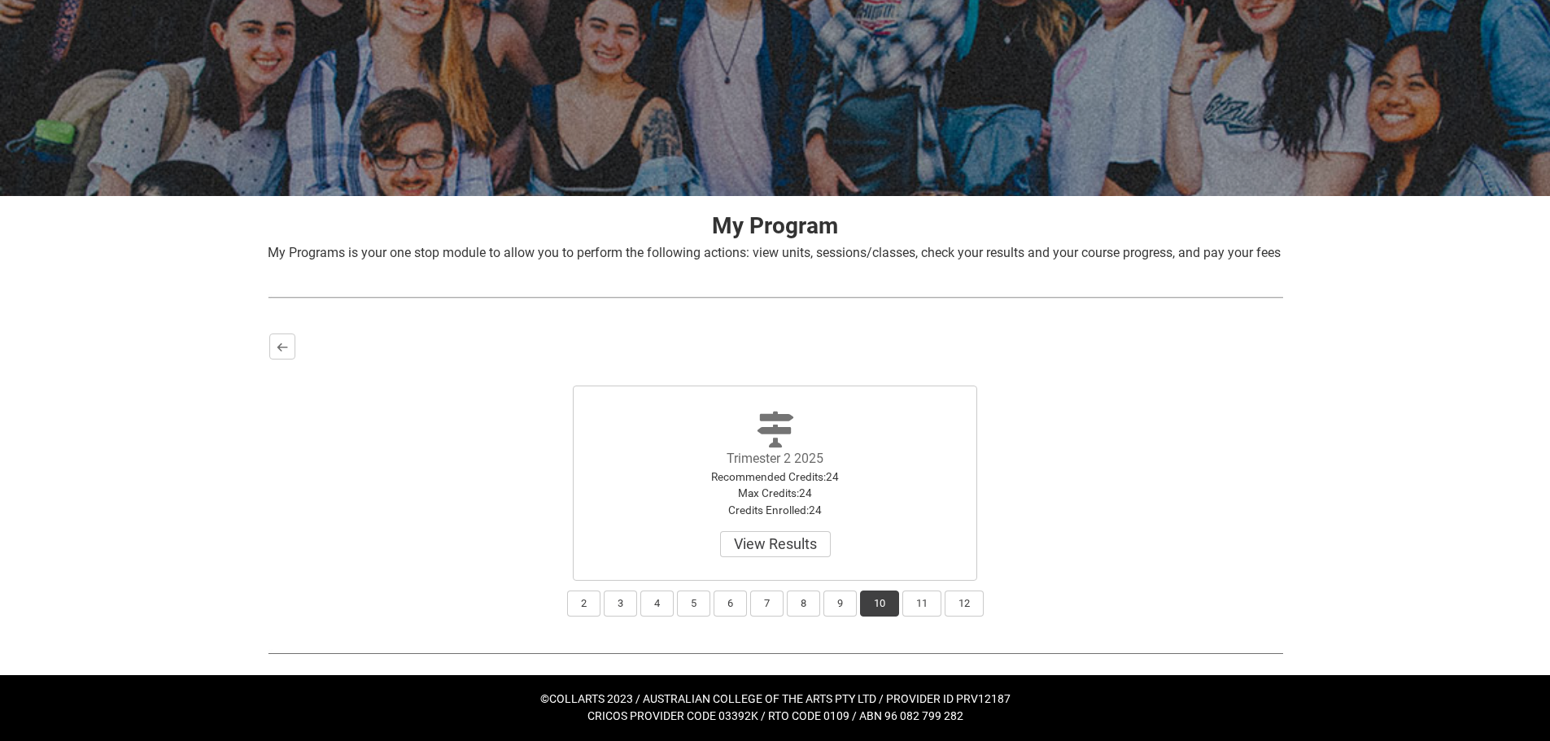
scroll to position [149, 0]
click at [807, 551] on button "View Results" at bounding box center [775, 544] width 111 height 26
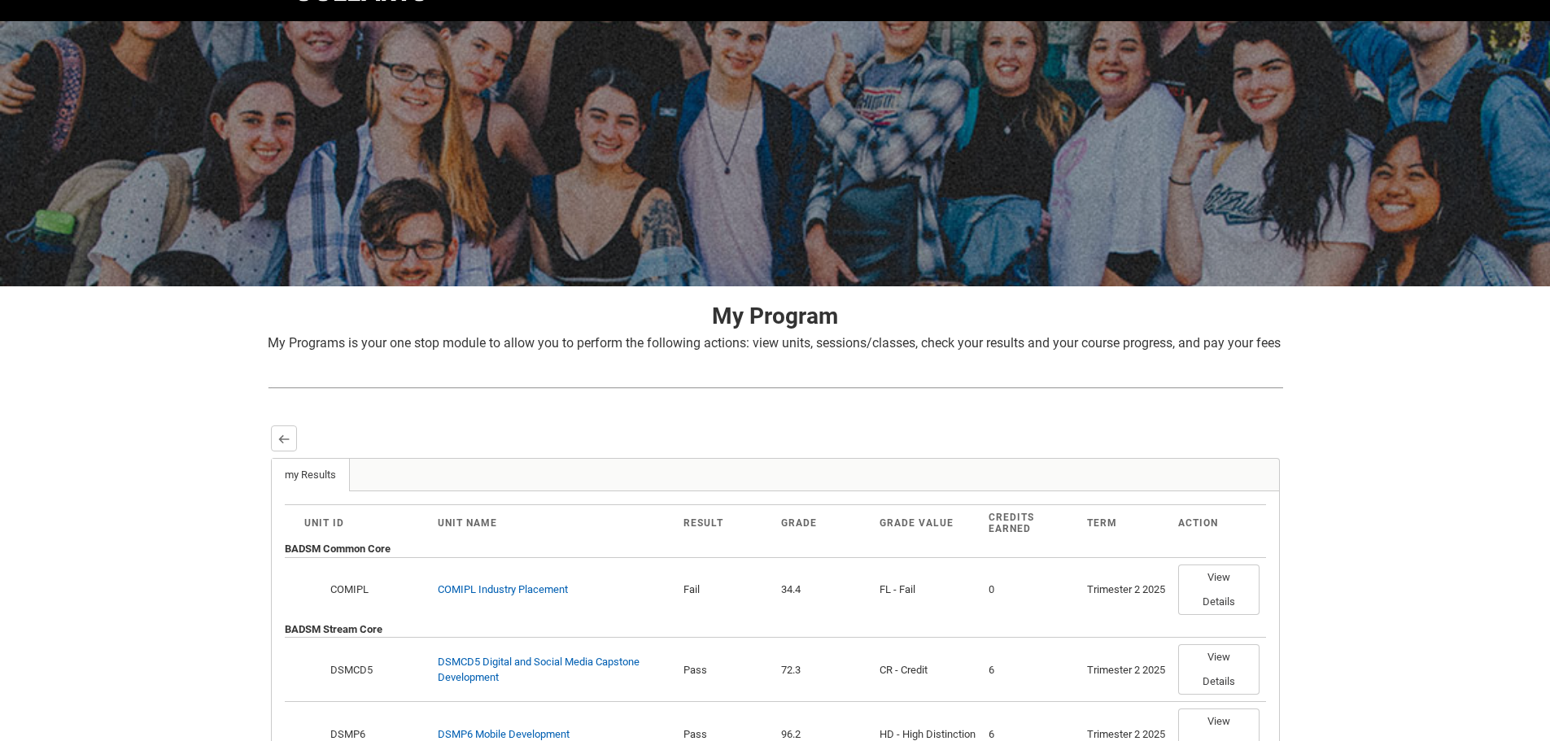
scroll to position [244, 0]
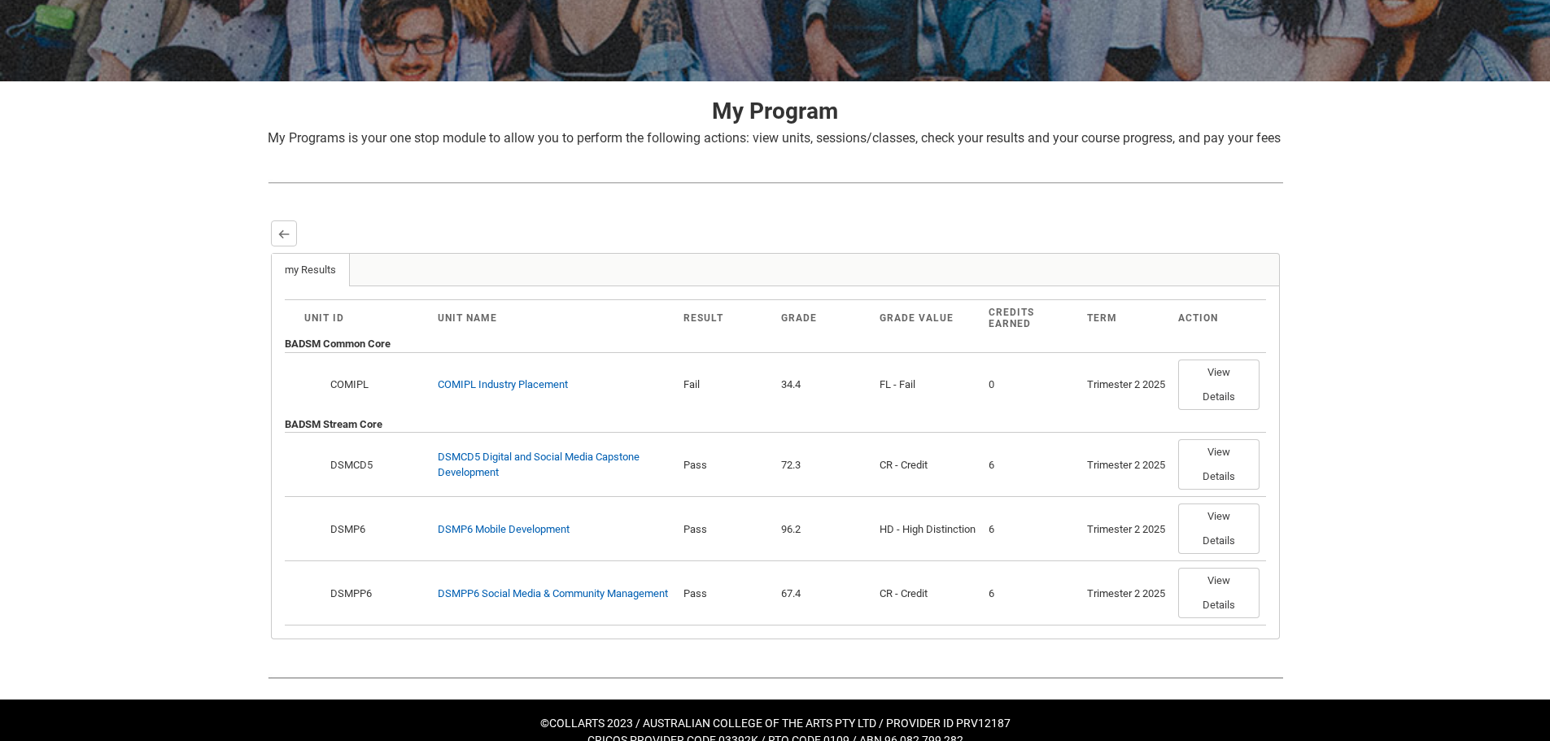
drag, startPoint x: 1317, startPoint y: 387, endPoint x: 1308, endPoint y: 319, distance: 68.9
click at [1317, 386] on div "Skip to Main Content Collarts Education Community Home New Enrolment Applicatio…" at bounding box center [775, 260] width 1550 height 1009
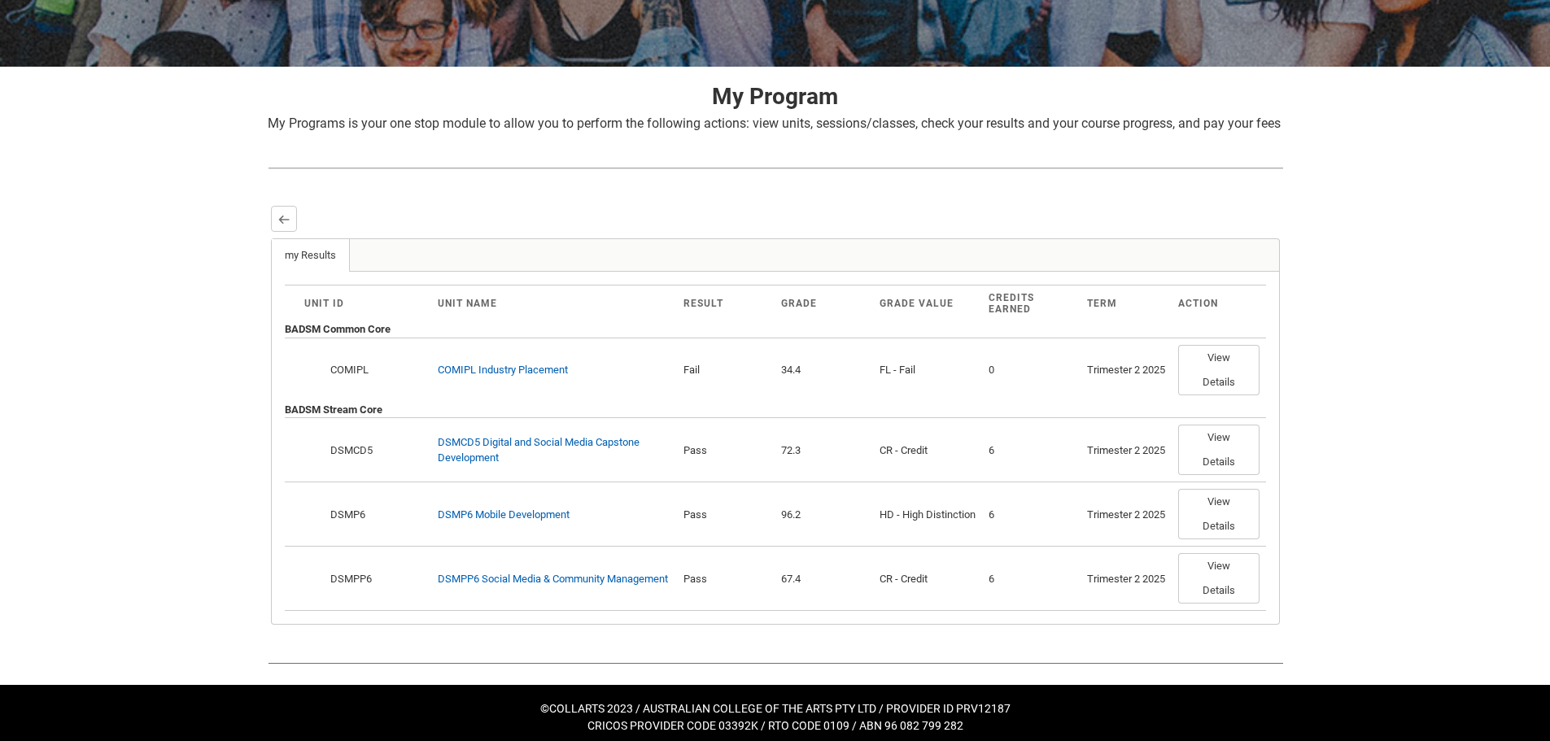
scroll to position [288, 0]
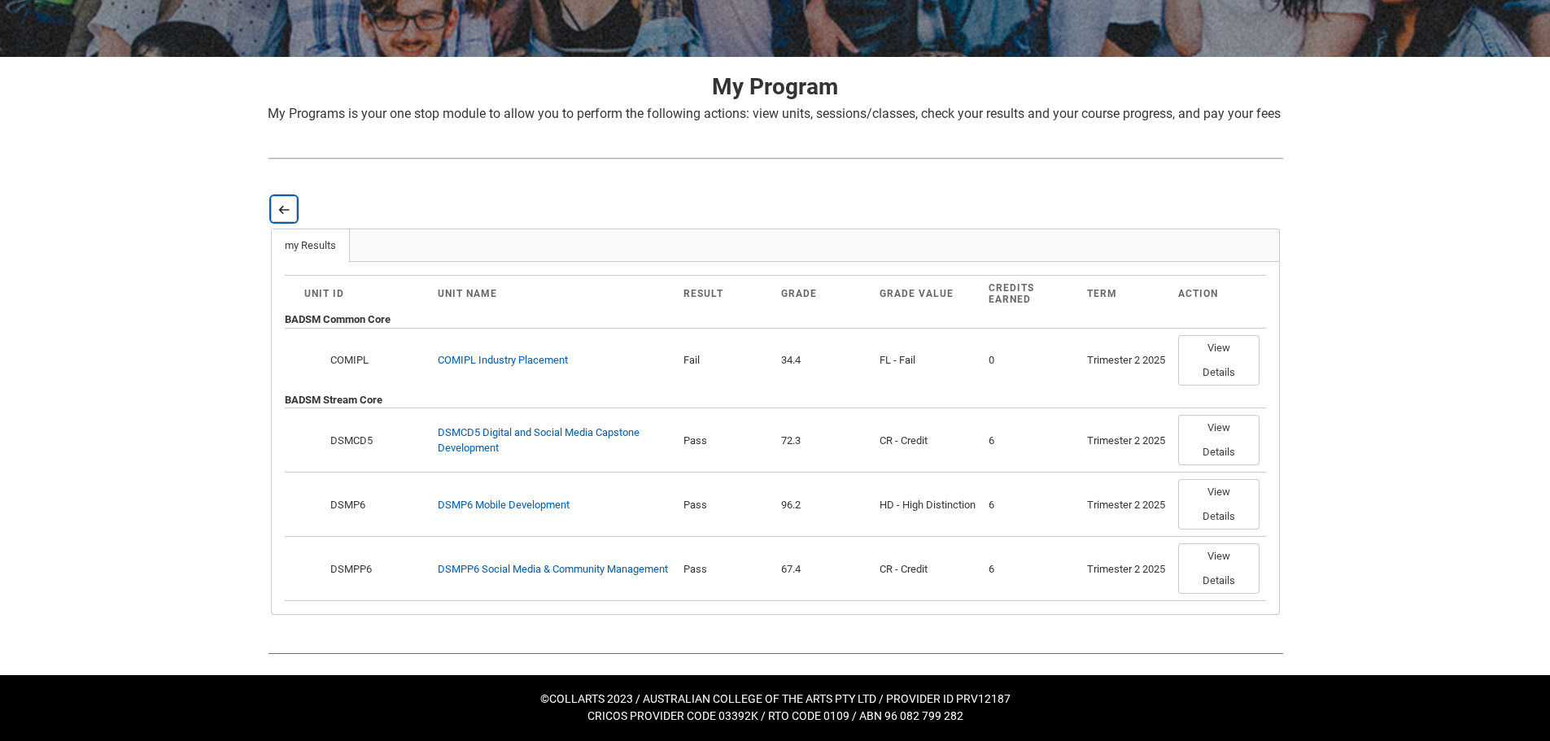
click at [282, 207] on lightning-primitive-icon "button" at bounding box center [283, 209] width 11 height 12
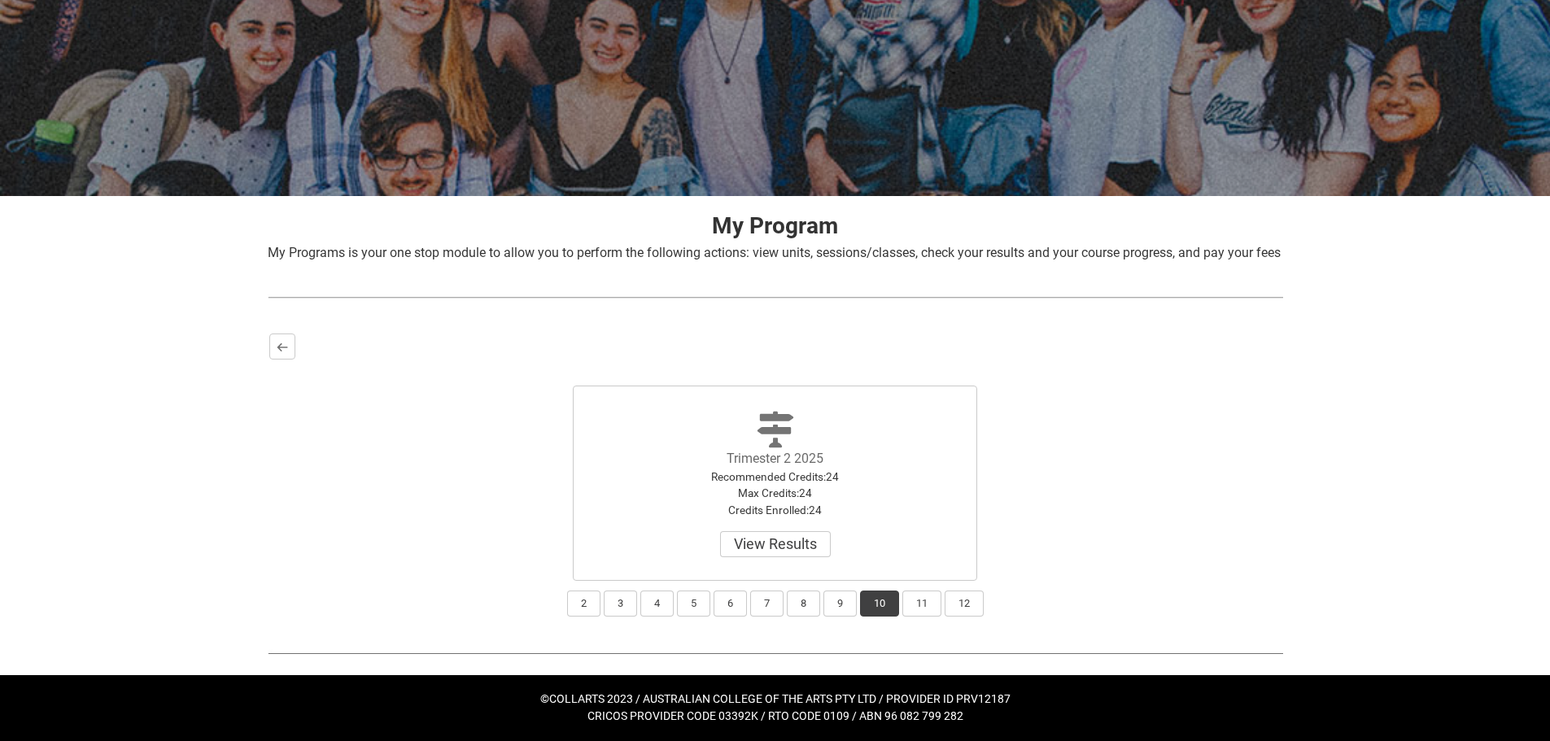
scroll to position [149, 0]
click at [914, 601] on button "11" at bounding box center [921, 604] width 39 height 26
click at [765, 534] on button "Select" at bounding box center [775, 544] width 68 height 26
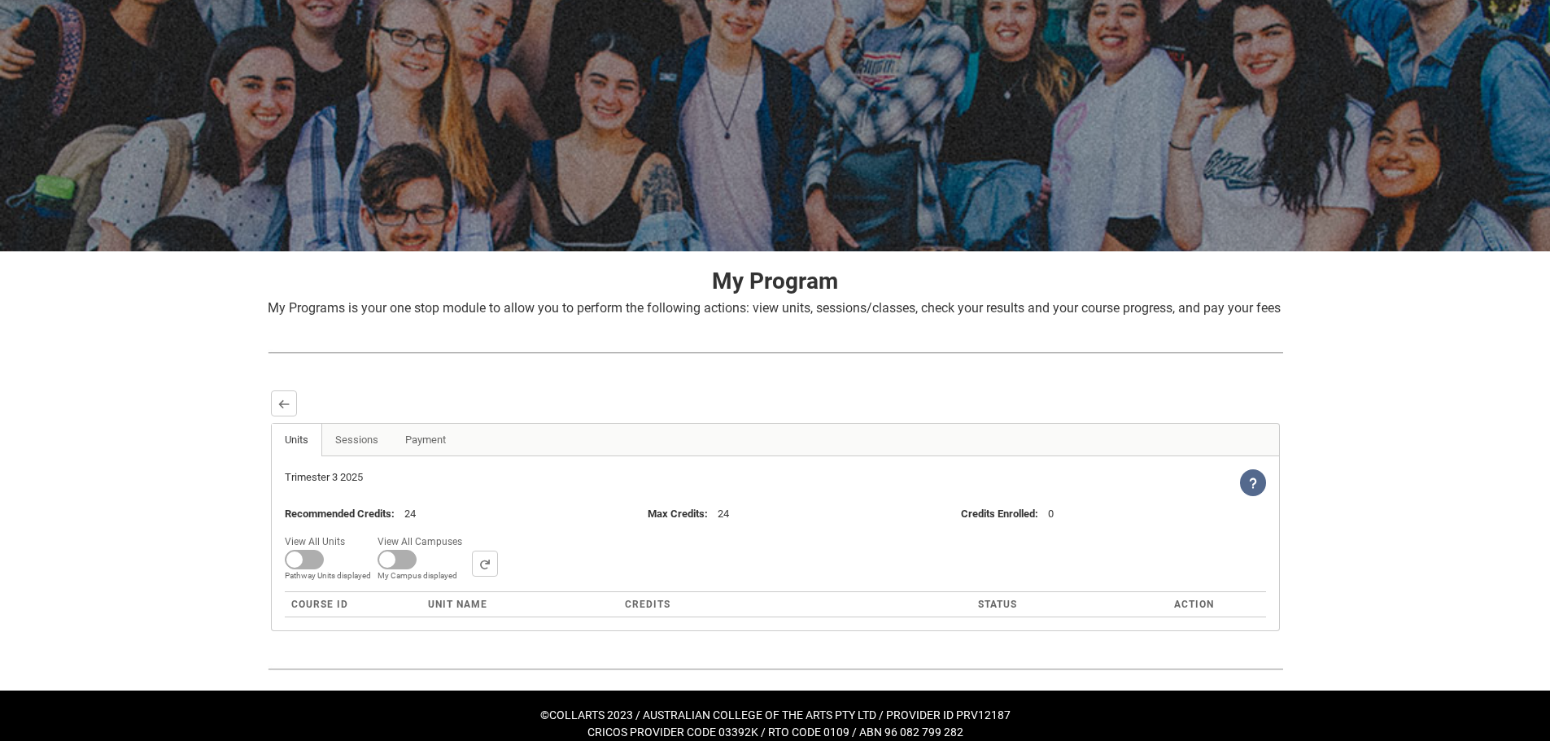
scroll to position [109, 0]
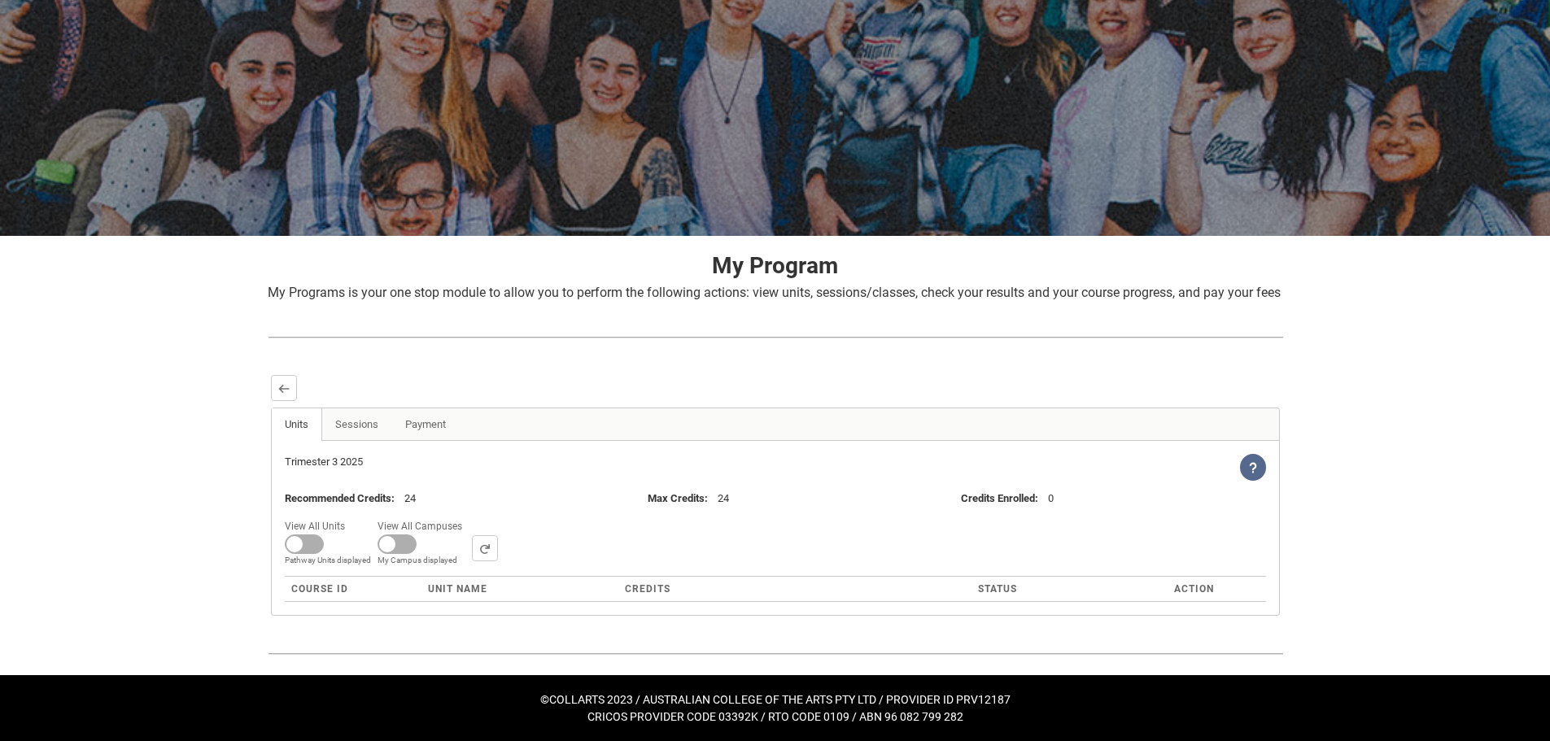
click at [1307, 485] on div "Skip to Main Content Collarts Education Community Home New Enrolment Applicatio…" at bounding box center [775, 326] width 1550 height 830
